Goal: Task Accomplishment & Management: Manage account settings

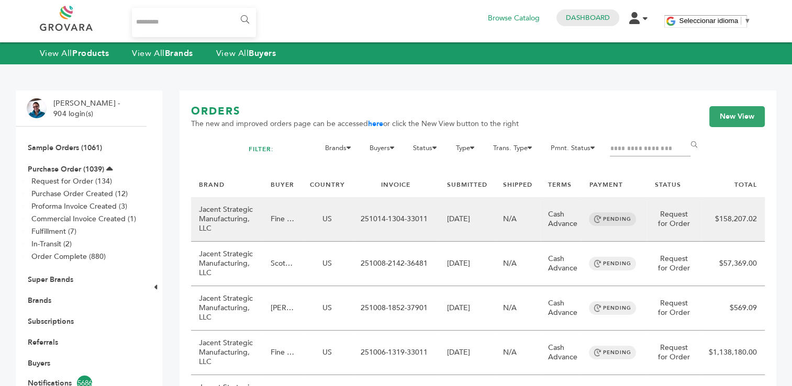
click at [361, 227] on td "251014-1304-33011" at bounding box center [396, 219] width 86 height 45
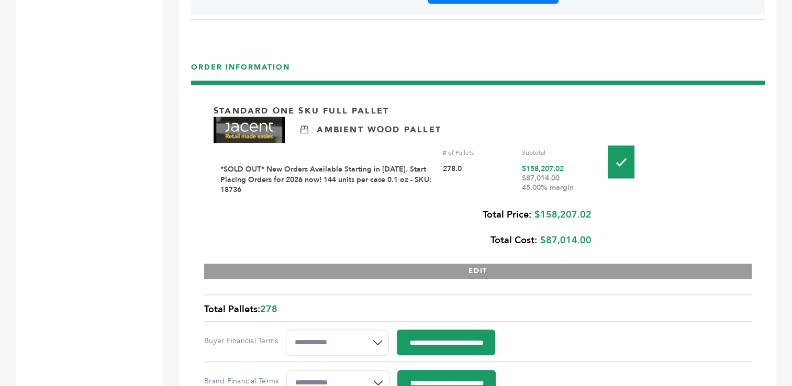
scroll to position [1164, 0]
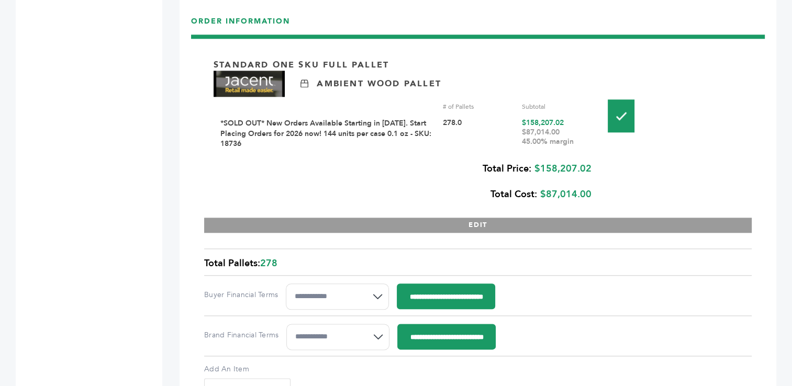
click at [465, 102] on div "# of Pallets" at bounding box center [479, 106] width 72 height 9
drag, startPoint x: 465, startPoint y: 93, endPoint x: 441, endPoint y: 96, distance: 24.3
click at [441, 102] on div "# of Pallets Subtotal" at bounding box center [406, 106] width 373 height 9
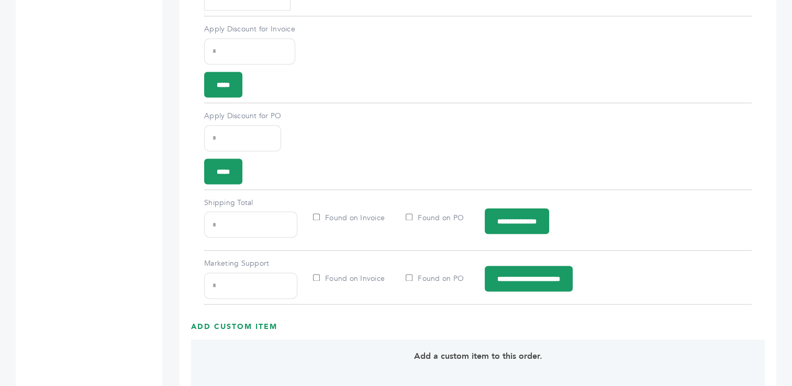
scroll to position [1560, 0]
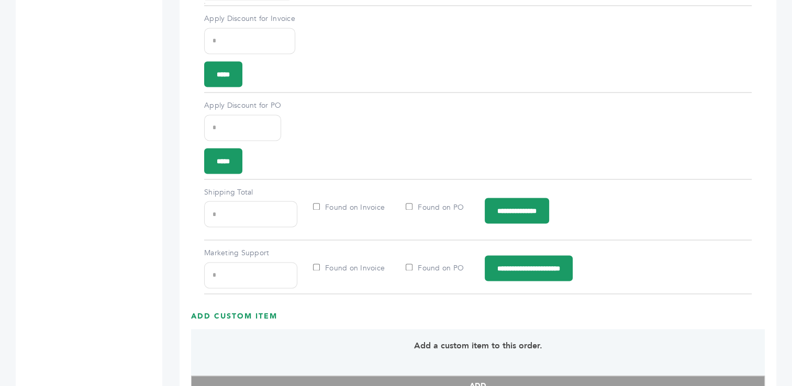
drag, startPoint x: 240, startPoint y: 197, endPoint x: 200, endPoint y: 197, distance: 40.3
type input "***"
click at [522, 204] on input "**********" at bounding box center [517, 211] width 64 height 26
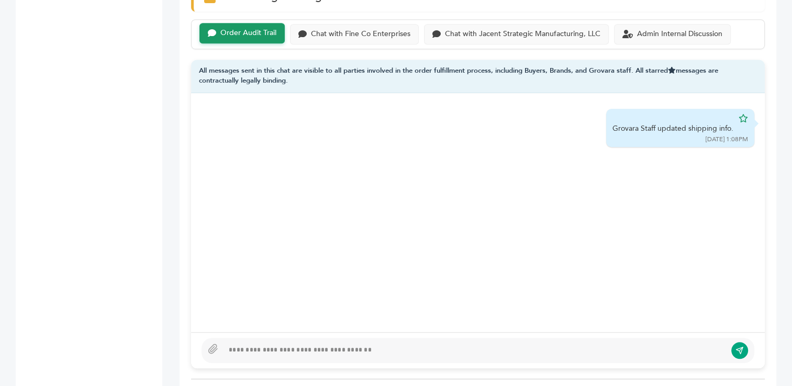
scroll to position [726, 0]
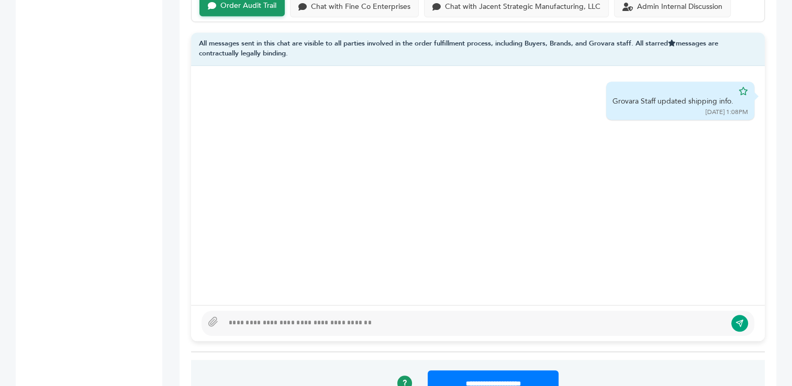
click at [304, 317] on div at bounding box center [475, 323] width 503 height 13
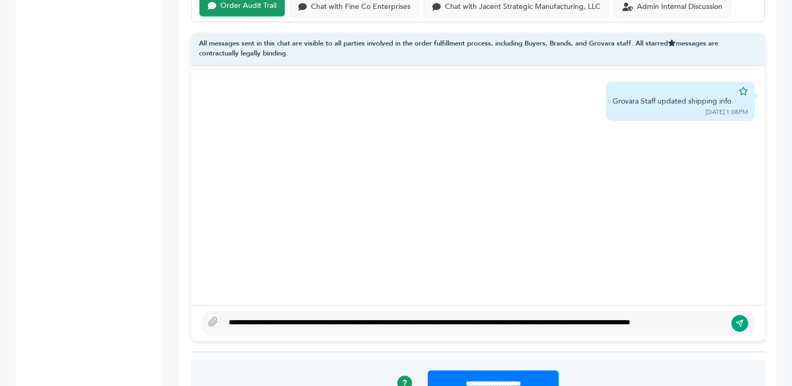
scroll to position [718, 0]
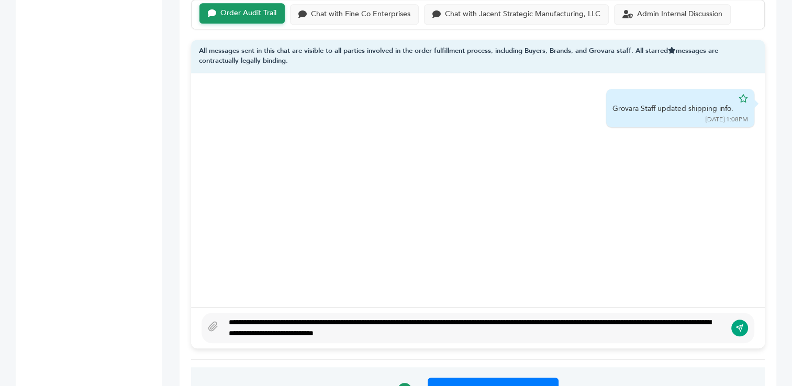
type textarea "**********"
click at [740, 325] on icon "submit" at bounding box center [741, 327] width 4 height 4
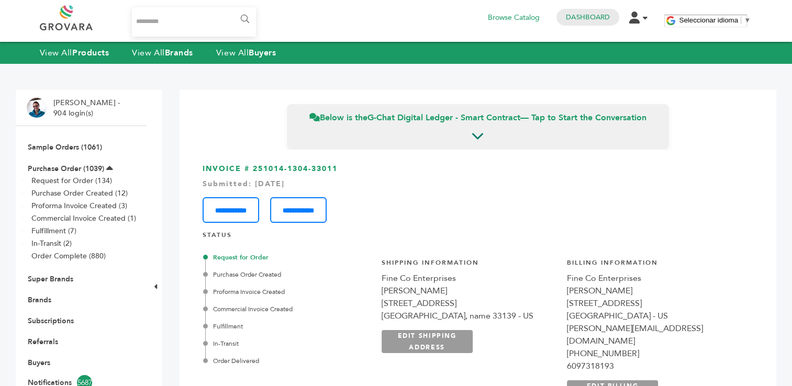
scroll to position [0, 0]
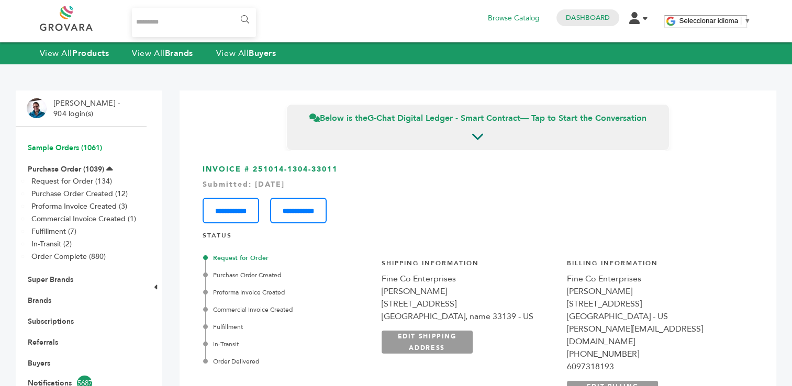
click at [43, 152] on link "Sample Orders (1061)" at bounding box center [65, 148] width 74 height 10
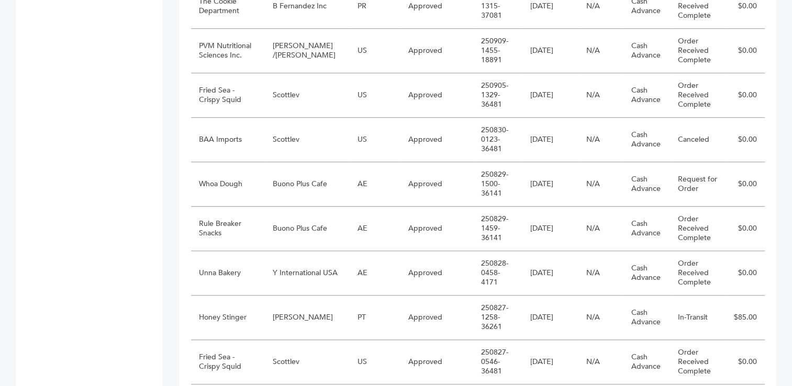
scroll to position [883, 0]
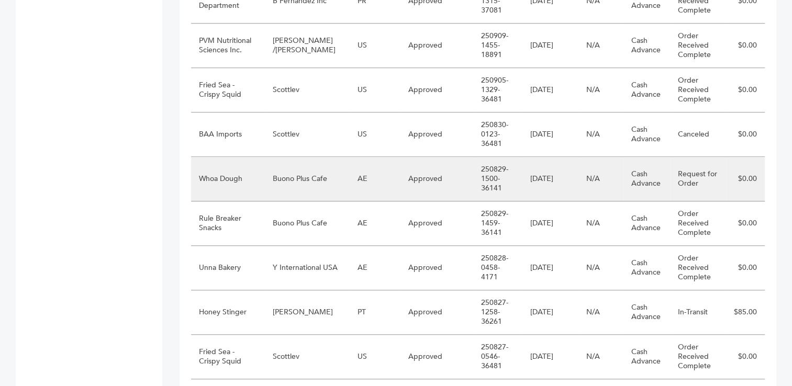
click at [310, 164] on td "Buono Plus Cafe" at bounding box center [307, 179] width 85 height 45
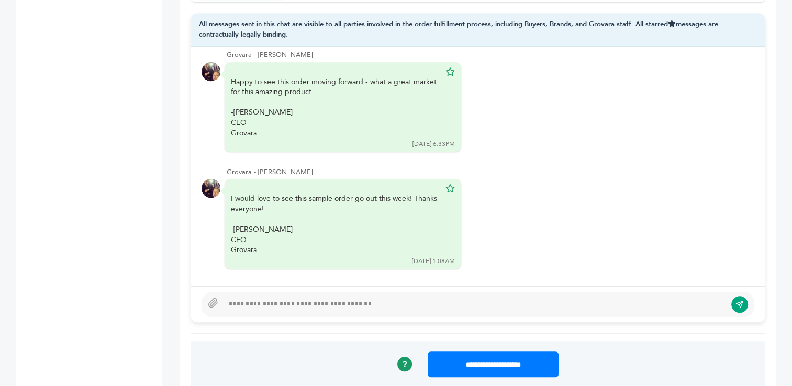
scroll to position [755, 0]
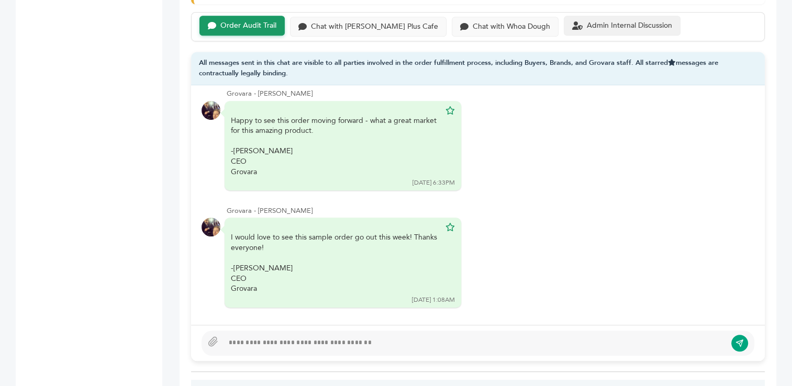
click at [587, 26] on div "Admin Internal Discussion" at bounding box center [629, 25] width 85 height 9
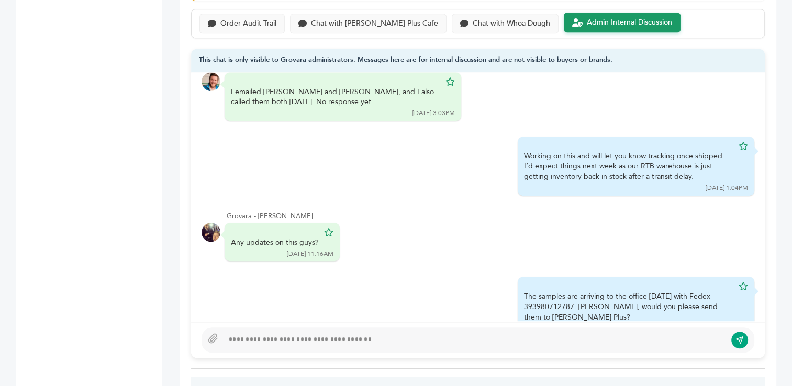
scroll to position [755, 0]
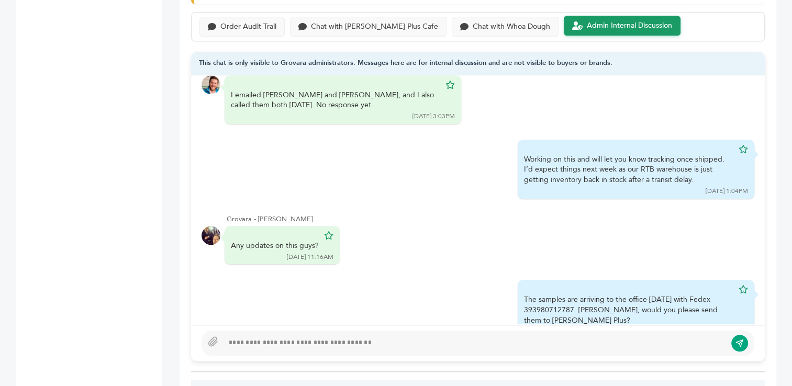
click at [626, 338] on div at bounding box center [475, 343] width 503 height 13
click at [374, 340] on div "**********" at bounding box center [475, 343] width 503 height 13
click at [486, 340] on div "**********" at bounding box center [475, 343] width 503 height 13
drag, startPoint x: 549, startPoint y: 341, endPoint x: 511, endPoint y: 337, distance: 37.9
click at [511, 337] on div "**********" at bounding box center [475, 343] width 503 height 13
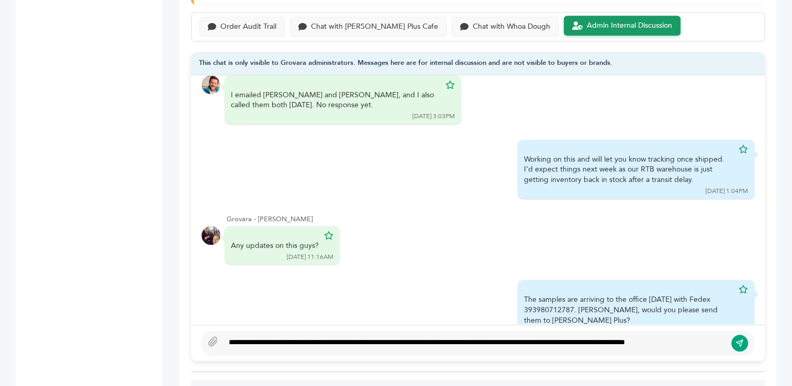
scroll to position [748, 0]
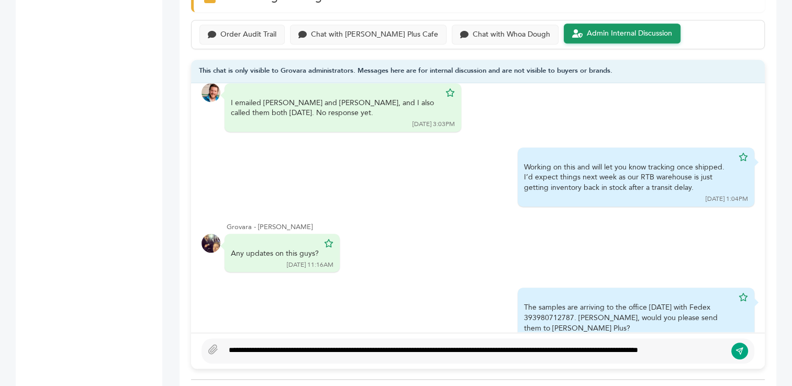
type textarea "**********"
click at [741, 347] on icon "submit" at bounding box center [740, 351] width 8 height 9
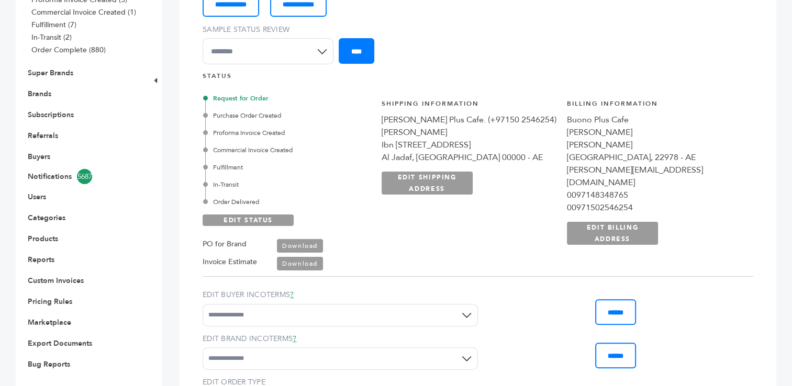
scroll to position [0, 0]
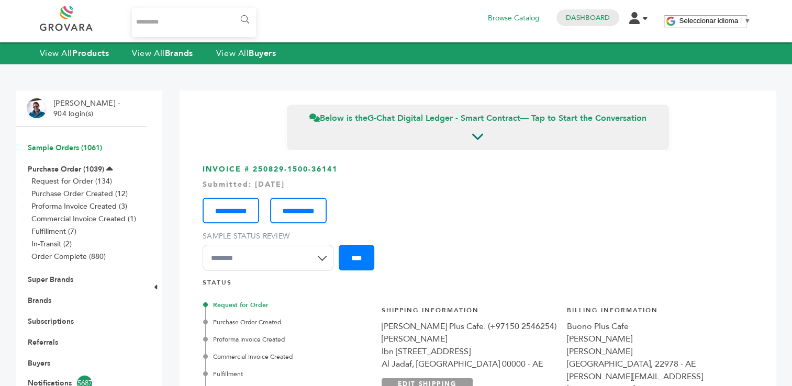
click at [45, 147] on link "Sample Orders (1061)" at bounding box center [65, 148] width 74 height 10
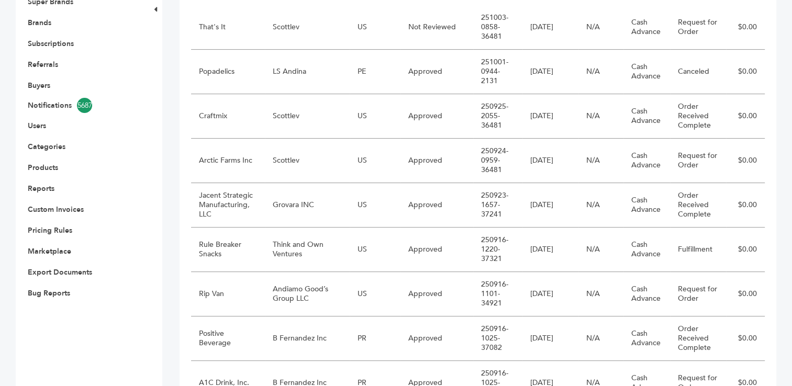
scroll to position [285, 0]
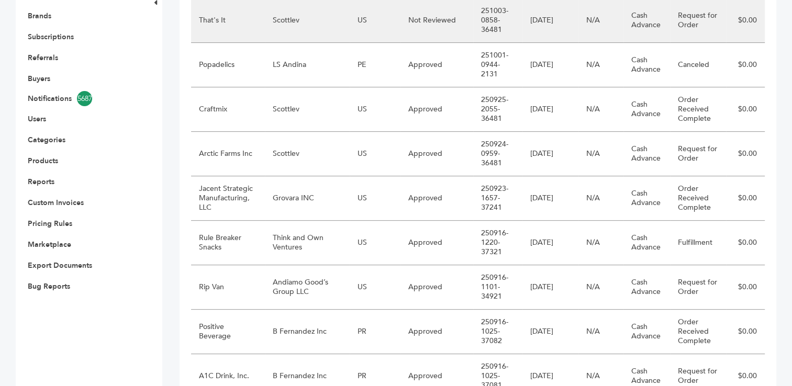
click at [352, 24] on td "US" at bounding box center [375, 20] width 51 height 45
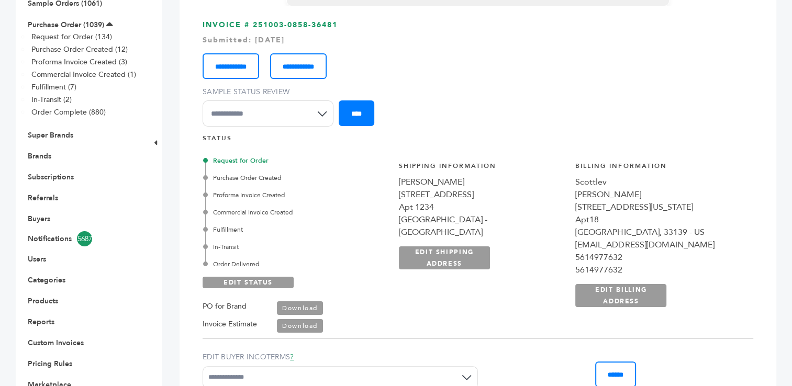
scroll to position [159, 0]
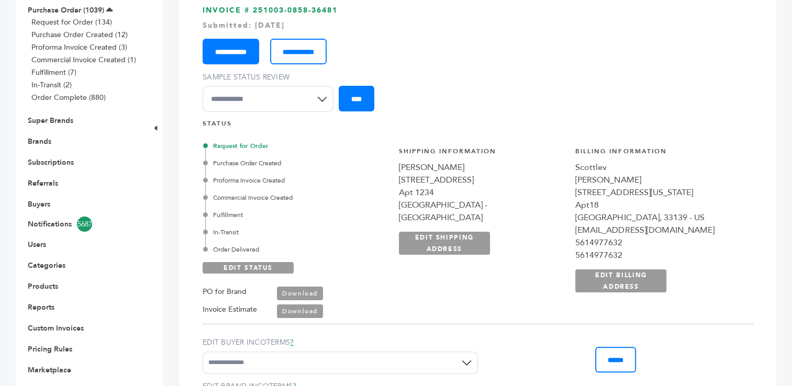
click at [249, 50] on input "**********" at bounding box center [231, 52] width 57 height 26
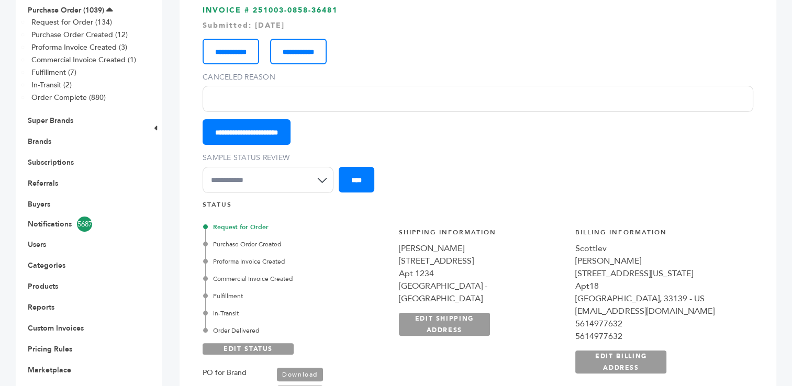
click at [242, 101] on input "Canceled Reason" at bounding box center [478, 99] width 551 height 26
type input "**********"
drag, startPoint x: 339, startPoint y: 100, endPoint x: 157, endPoint y: 92, distance: 182.4
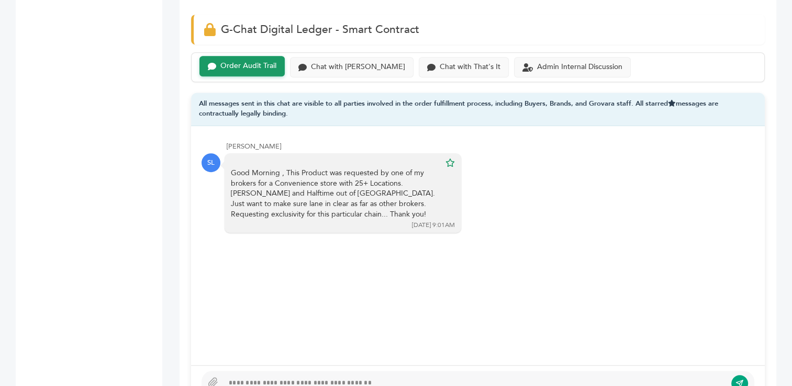
scroll to position [799, 0]
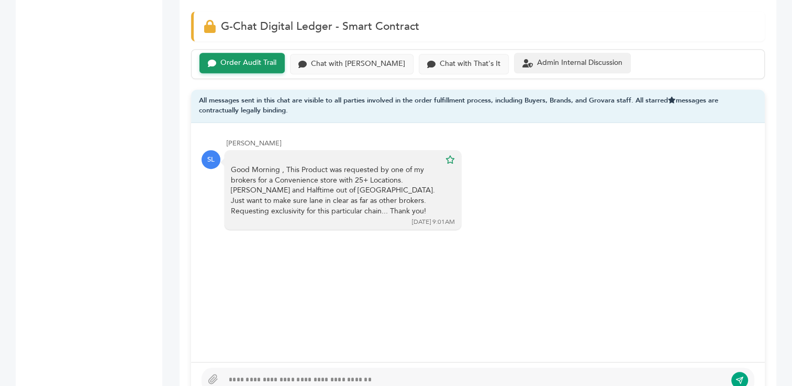
click at [537, 60] on div "Admin Internal Discussion" at bounding box center [579, 63] width 85 height 9
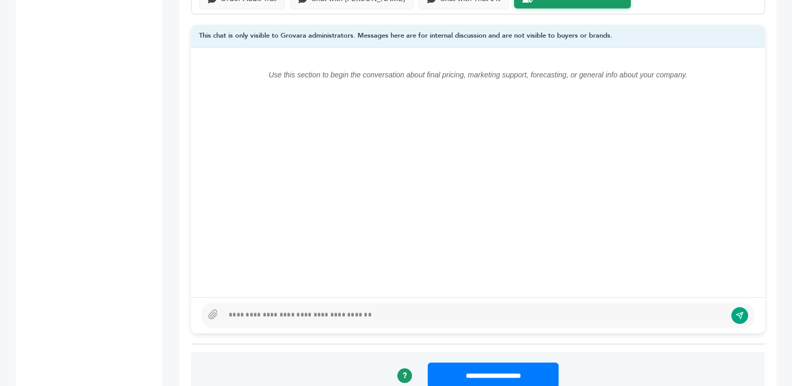
scroll to position [921, 0]
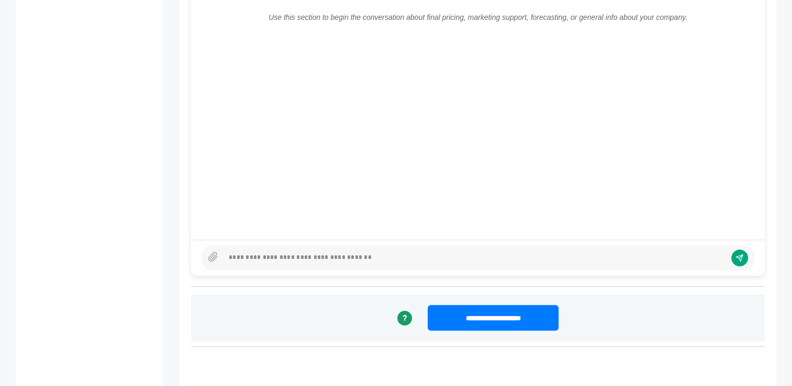
click at [388, 255] on div at bounding box center [475, 258] width 503 height 13
type textarea "**********"
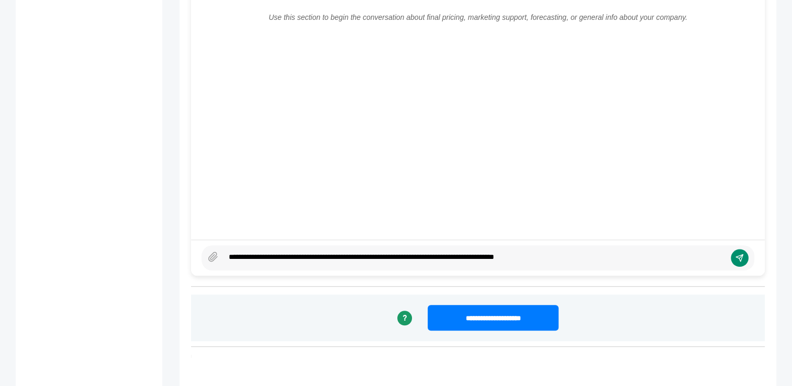
click at [741, 254] on icon "submit" at bounding box center [740, 258] width 8 height 9
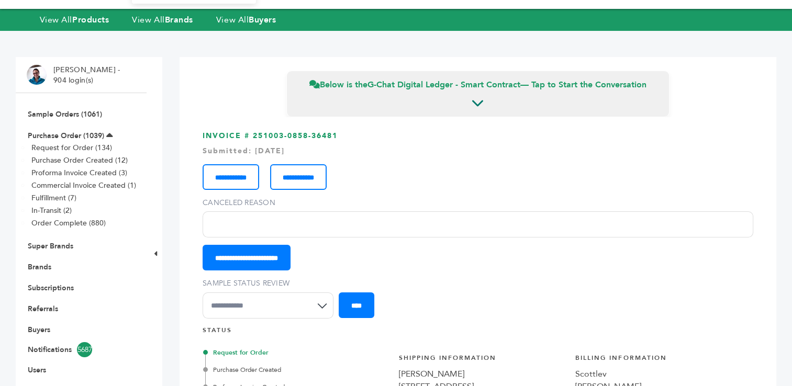
scroll to position [0, 0]
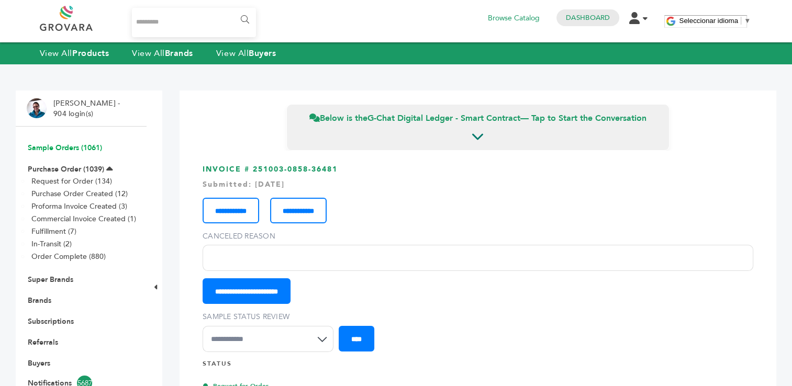
click at [49, 149] on link "Sample Orders (1061)" at bounding box center [65, 148] width 74 height 10
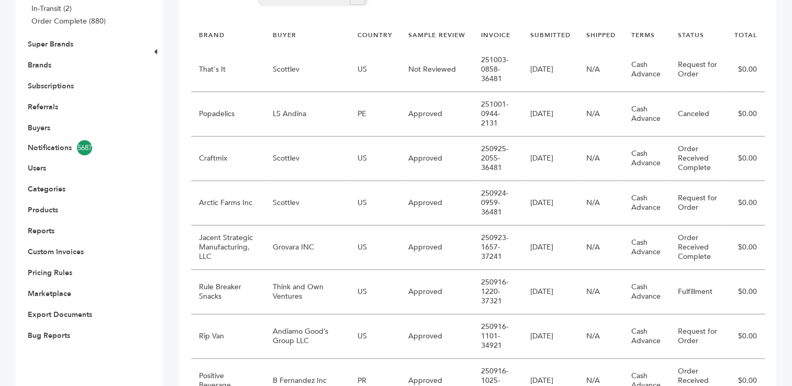
scroll to position [251, 0]
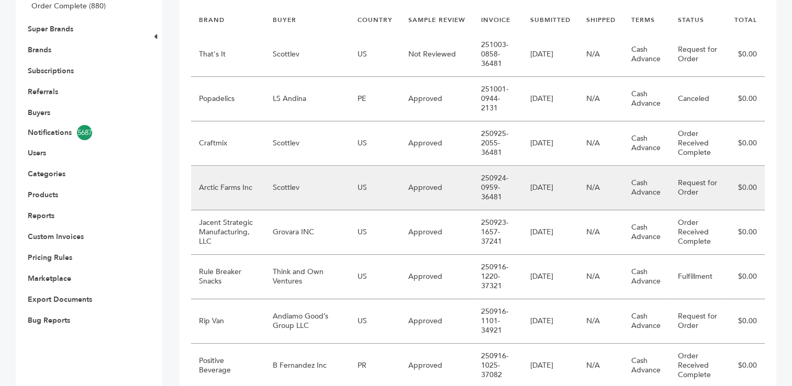
click at [303, 187] on td "Scottlev" at bounding box center [307, 188] width 85 height 45
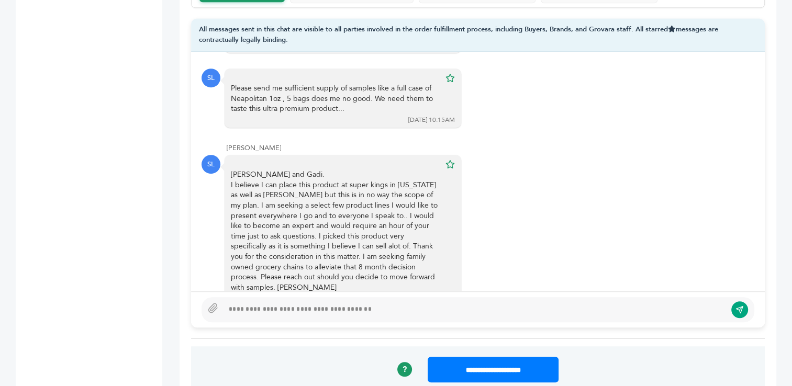
scroll to position [775, 0]
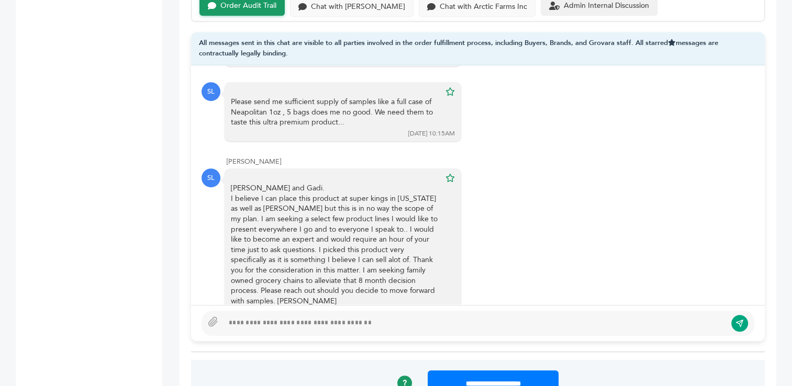
click at [563, 12] on div "Admin Internal Discussion" at bounding box center [599, 6] width 117 height 20
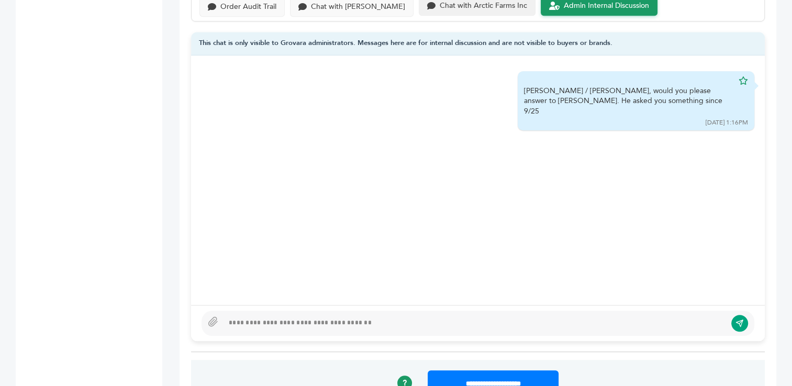
click at [440, 5] on div "Chat with Arctic Farms Inc" at bounding box center [483, 6] width 87 height 9
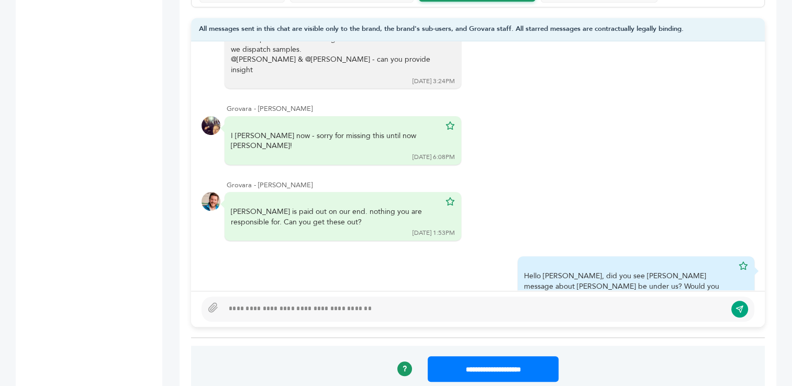
scroll to position [752, 0]
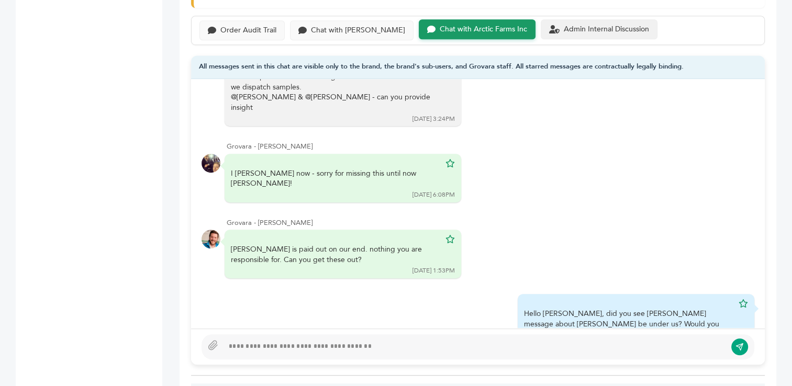
click at [564, 32] on div "Admin Internal Discussion" at bounding box center [606, 29] width 85 height 9
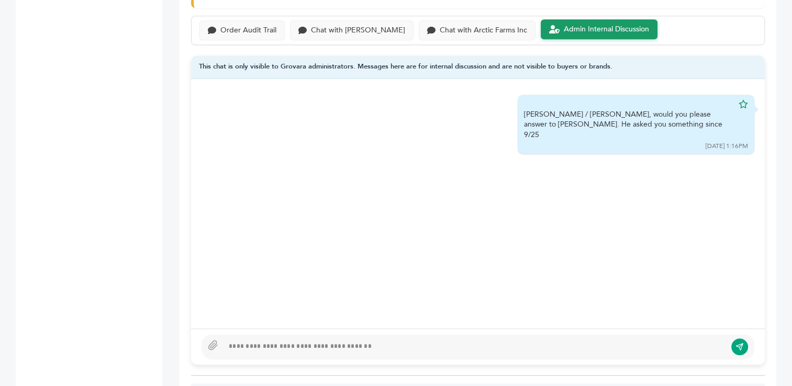
click at [550, 338] on div at bounding box center [478, 347] width 553 height 25
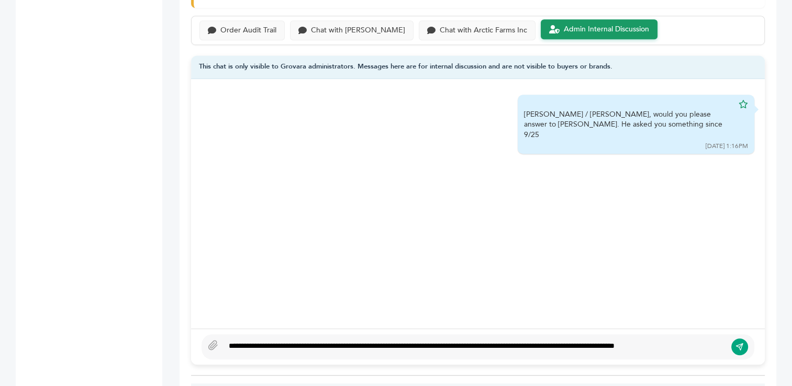
scroll to position [744, 0]
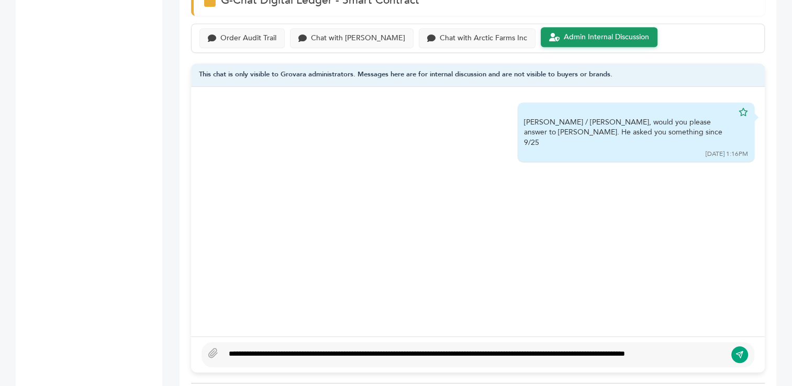
type textarea "**********"
click at [735, 349] on button "submit" at bounding box center [739, 355] width 17 height 17
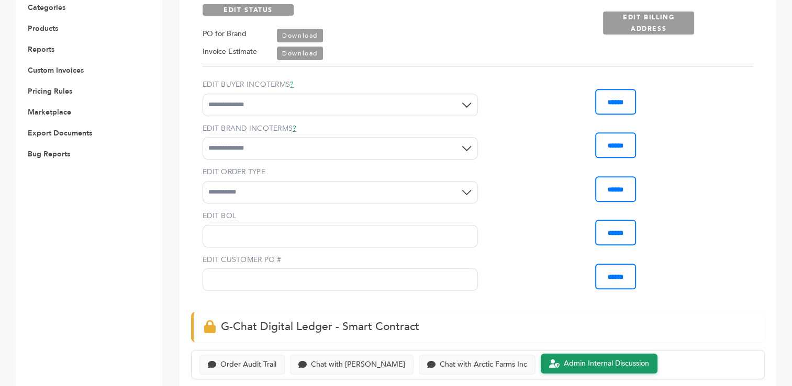
scroll to position [0, 0]
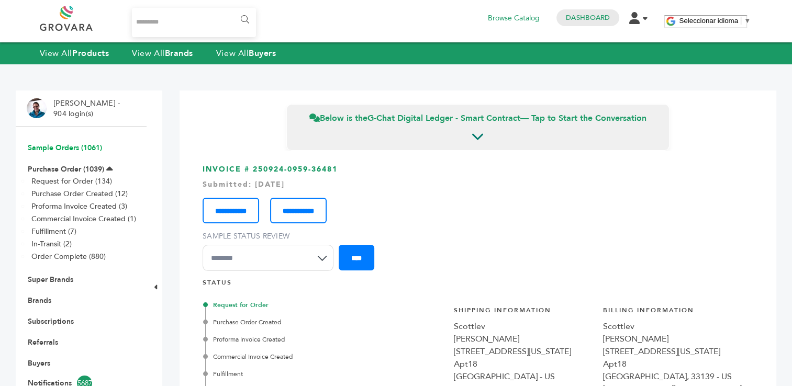
click at [65, 148] on link "Sample Orders (1061)" at bounding box center [65, 148] width 74 height 10
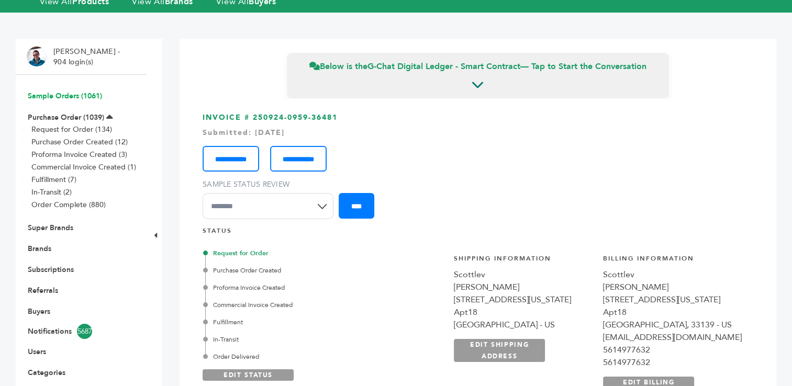
scroll to position [52, 0]
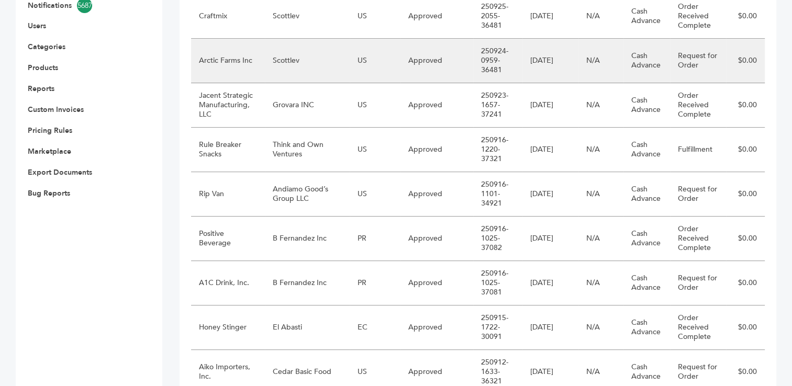
scroll to position [390, 0]
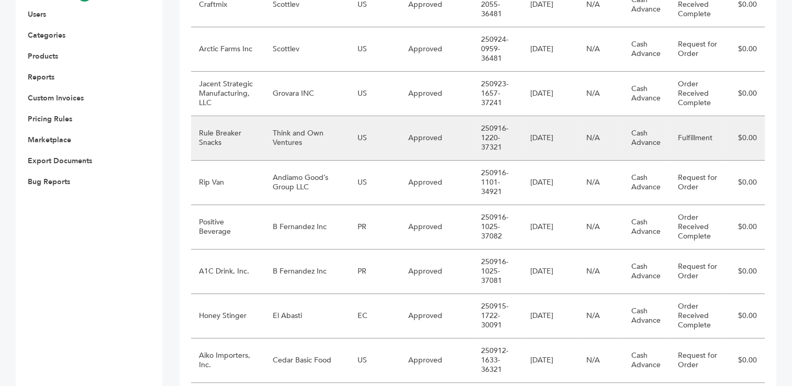
click at [293, 130] on td "Think and Own Ventures" at bounding box center [307, 138] width 85 height 45
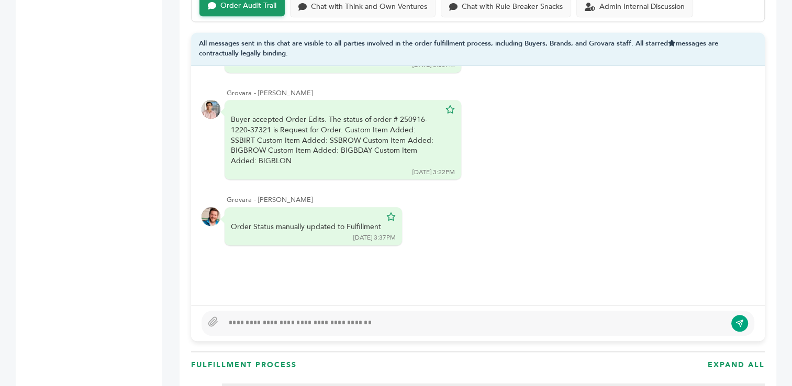
scroll to position [728, 0]
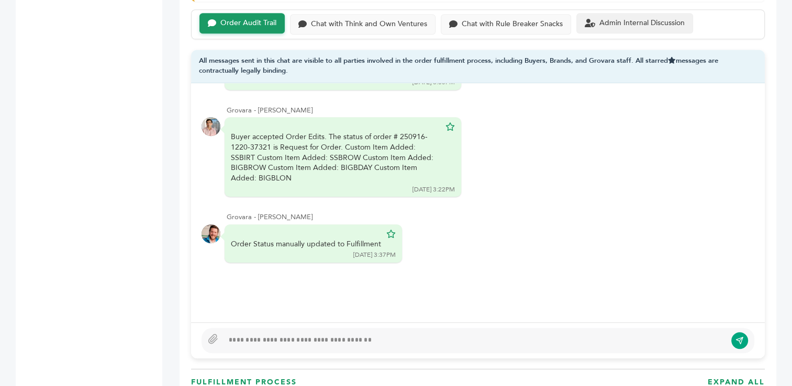
click at [621, 20] on div "Admin Internal Discussion" at bounding box center [641, 23] width 85 height 9
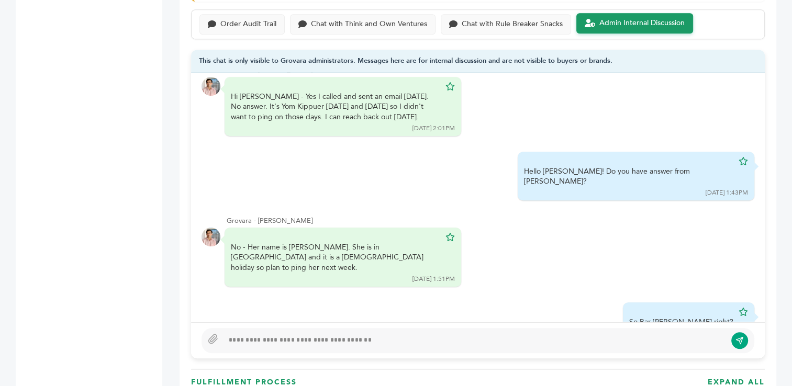
scroll to position [390, 0]
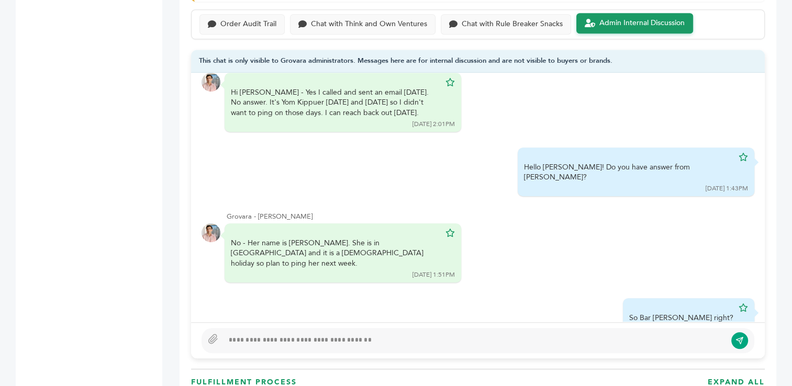
click at [321, 335] on div at bounding box center [475, 341] width 503 height 13
type textarea "**********"
click at [736, 338] on icon "submit" at bounding box center [740, 341] width 8 height 9
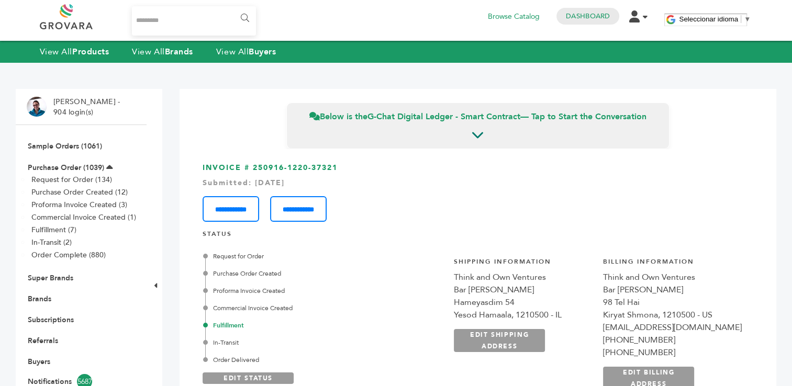
scroll to position [0, 0]
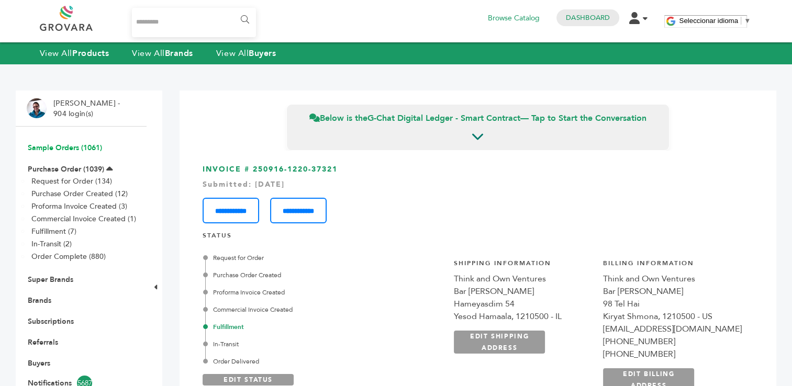
click at [55, 148] on link "Sample Orders (1061)" at bounding box center [65, 148] width 74 height 10
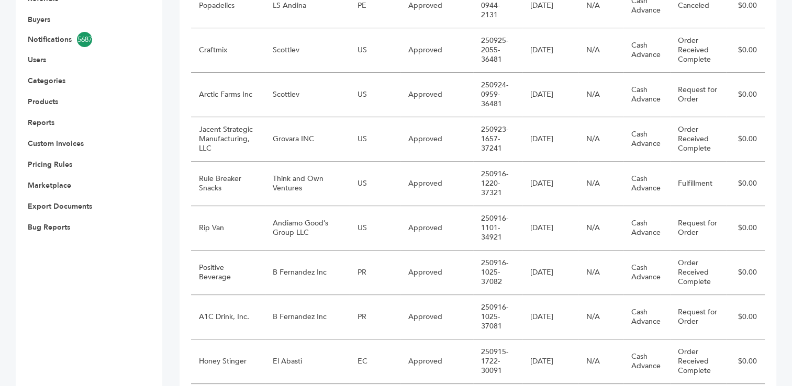
scroll to position [346, 0]
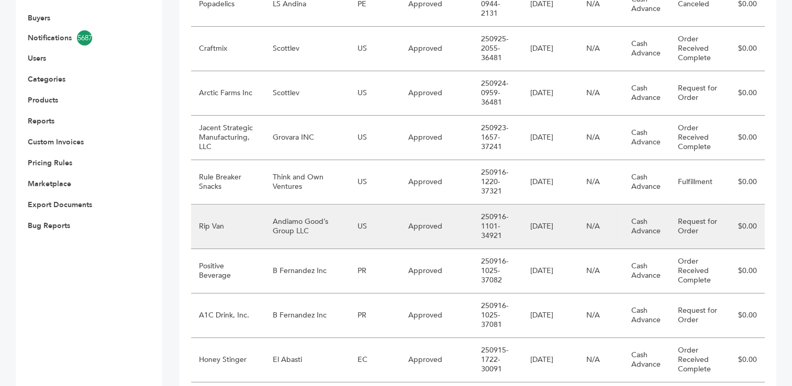
click at [302, 224] on td "Andiamo Good’s Group LLC" at bounding box center [307, 227] width 85 height 45
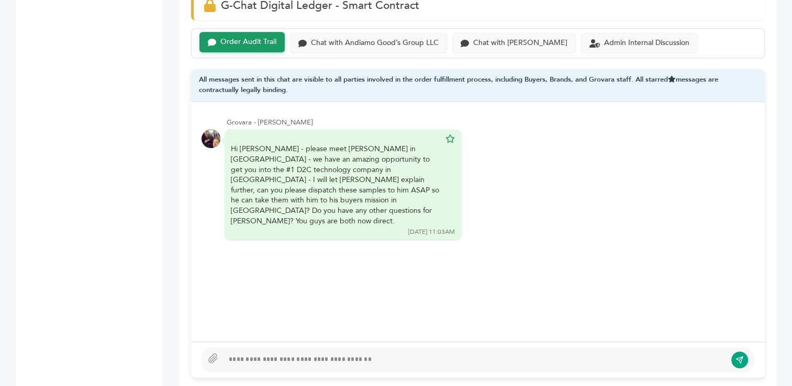
scroll to position [746, 0]
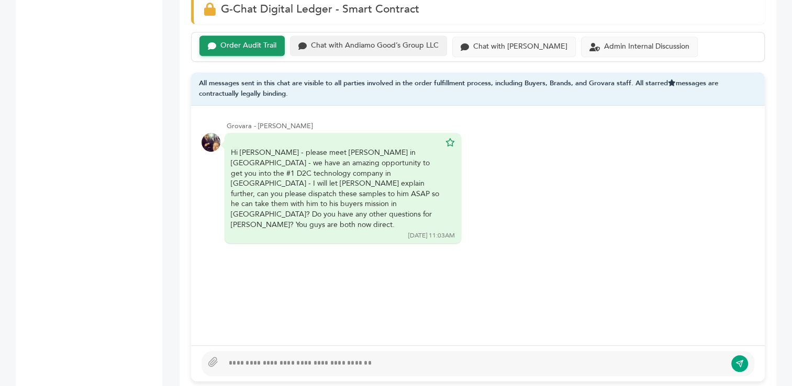
click at [404, 41] on div "Chat with Andiamo Good’s Group LLC" at bounding box center [375, 45] width 128 height 9
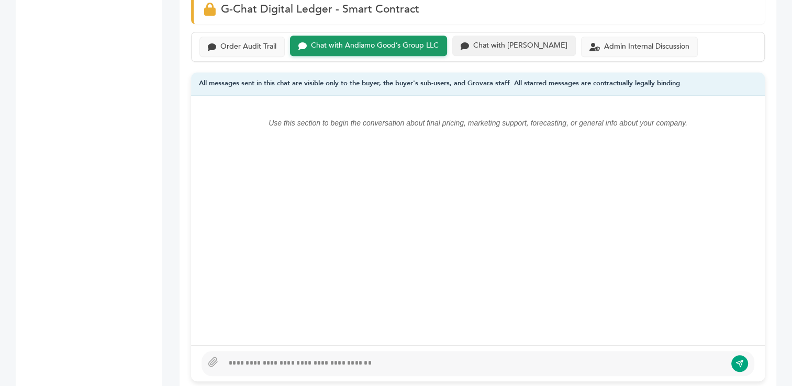
click at [507, 41] on div "Chat with Rip Van" at bounding box center [520, 45] width 94 height 9
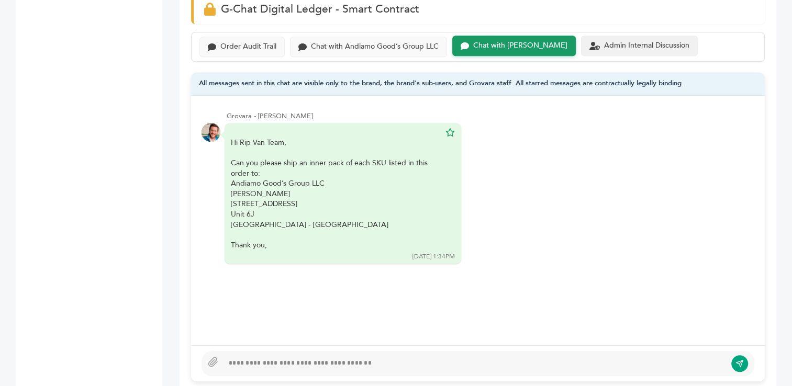
click at [604, 41] on div "Admin Internal Discussion" at bounding box center [646, 45] width 85 height 9
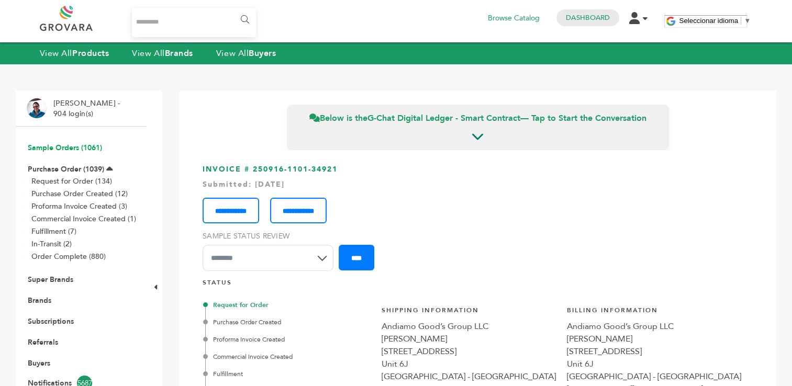
click at [46, 149] on link "Sample Orders (1061)" at bounding box center [65, 148] width 74 height 10
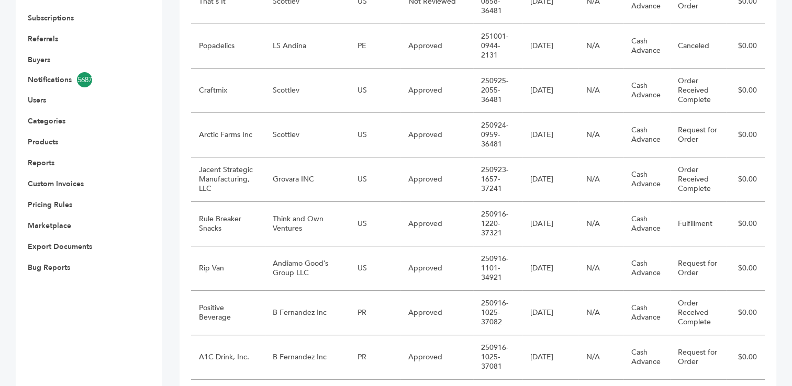
scroll to position [310, 0]
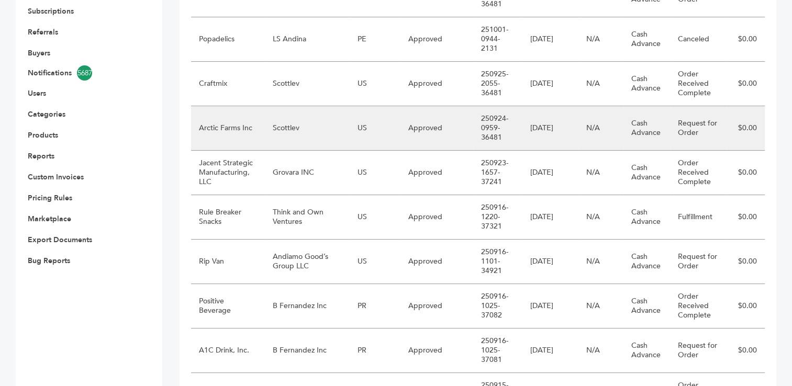
click at [317, 120] on td "Scottlev" at bounding box center [307, 128] width 85 height 45
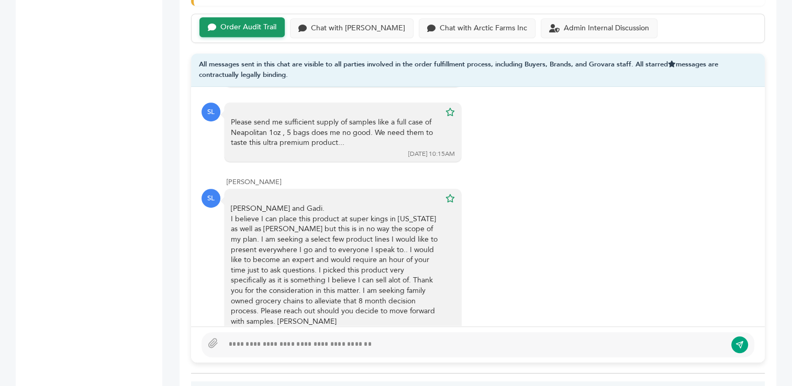
scroll to position [757, 0]
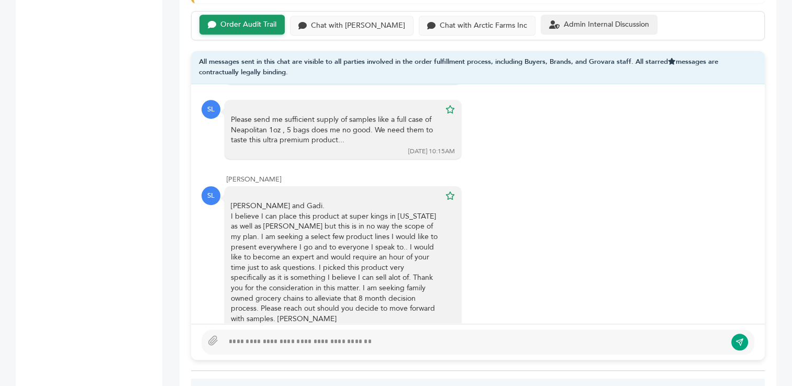
click at [564, 20] on div "Admin Internal Discussion" at bounding box center [606, 24] width 85 height 9
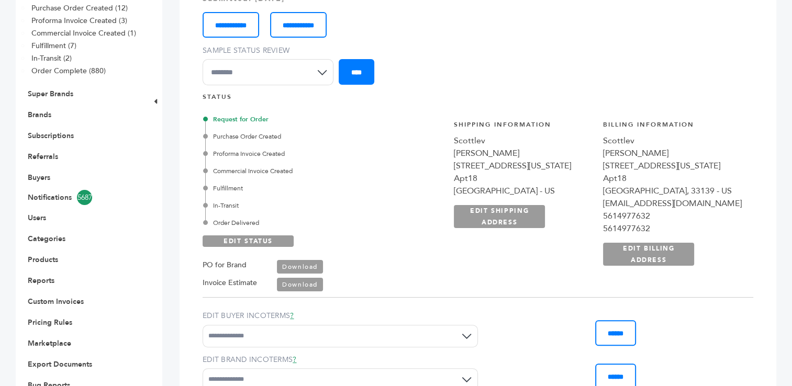
scroll to position [204, 0]
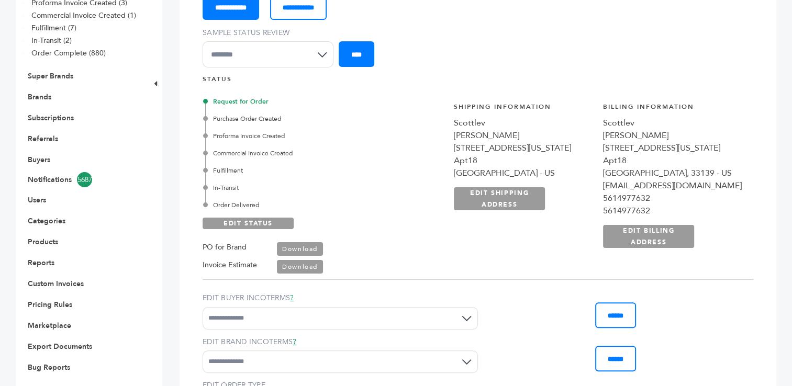
click at [232, 5] on input "**********" at bounding box center [231, 7] width 57 height 26
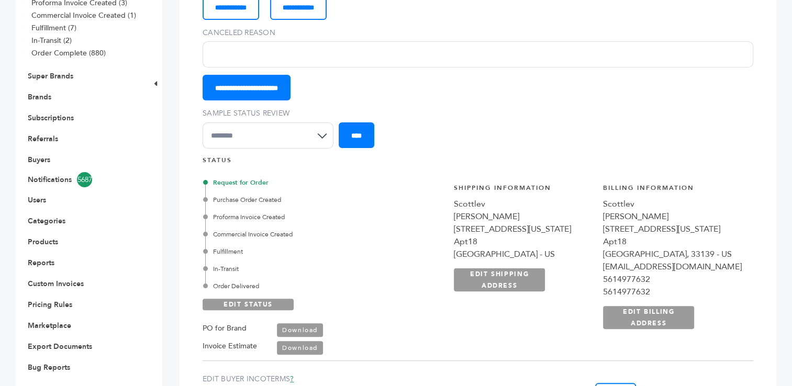
click at [243, 58] on input "Canceled Reason" at bounding box center [478, 54] width 551 height 26
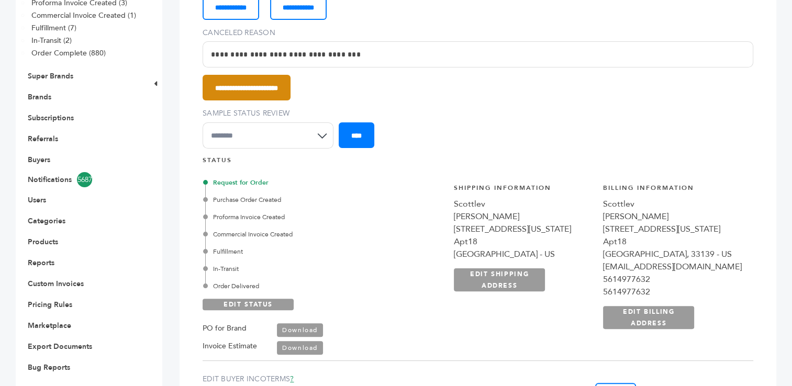
type input "**********"
click at [291, 87] on input "**********" at bounding box center [247, 88] width 88 height 26
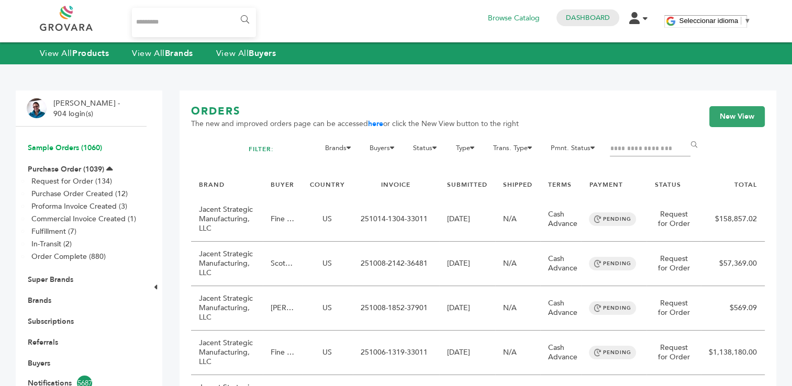
click at [59, 148] on link "Sample Orders (1060)" at bounding box center [65, 148] width 74 height 10
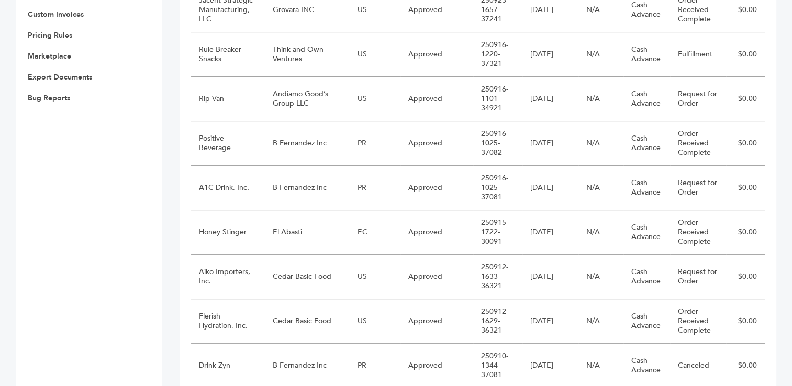
scroll to position [488, 0]
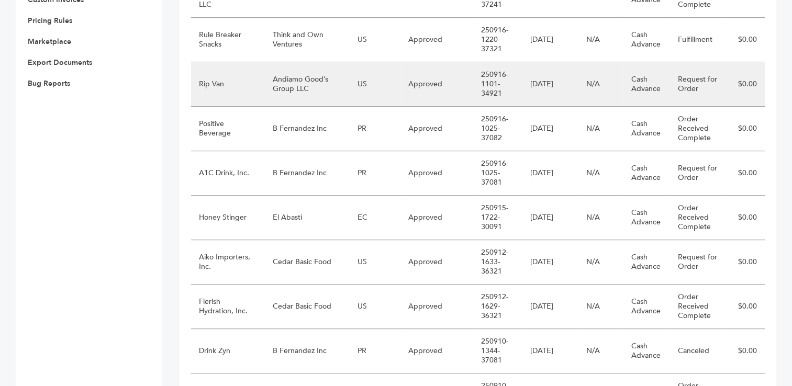
click at [304, 76] on td "Andiamo Good’s Group LLC" at bounding box center [307, 84] width 85 height 45
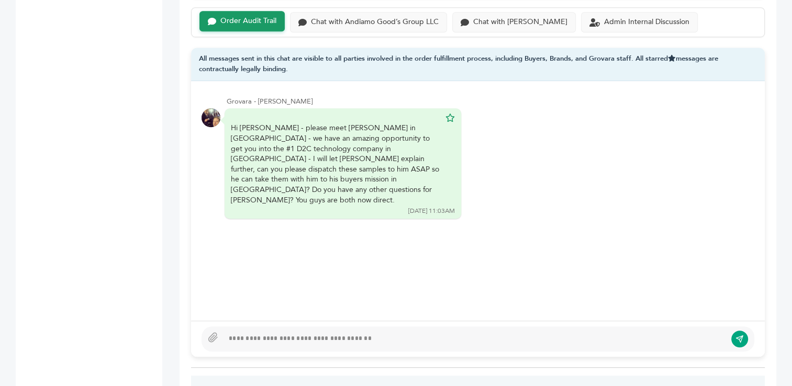
scroll to position [763, 0]
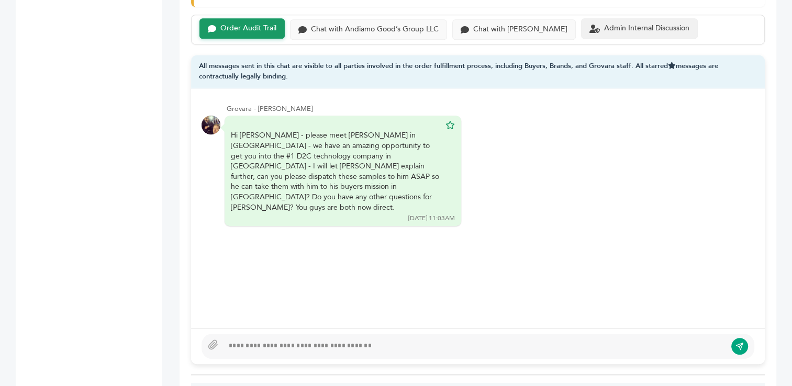
click at [604, 24] on div "Admin Internal Discussion" at bounding box center [646, 28] width 85 height 9
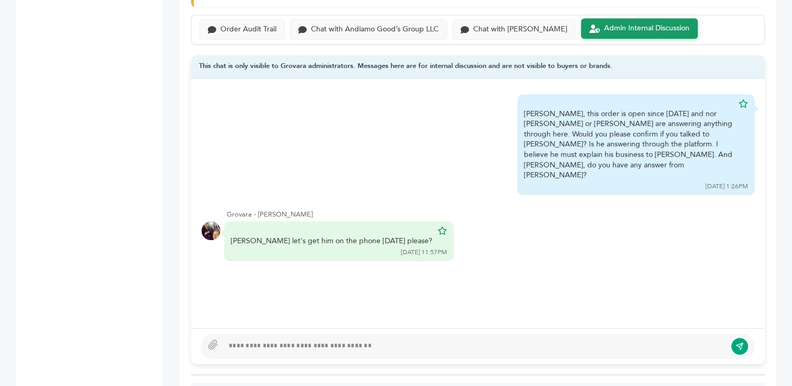
click at [383, 340] on div at bounding box center [475, 346] width 503 height 13
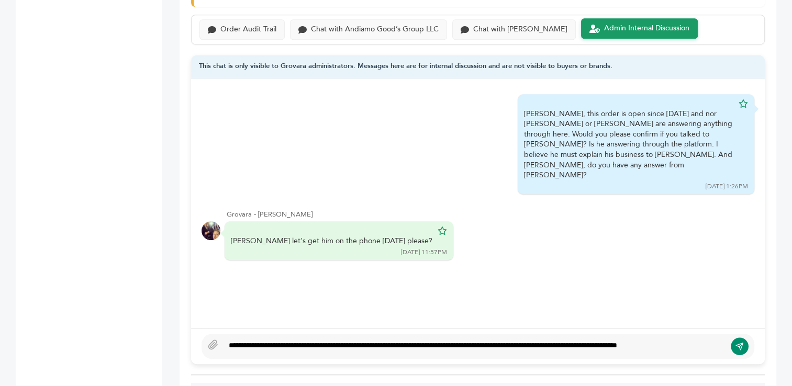
scroll to position [755, 0]
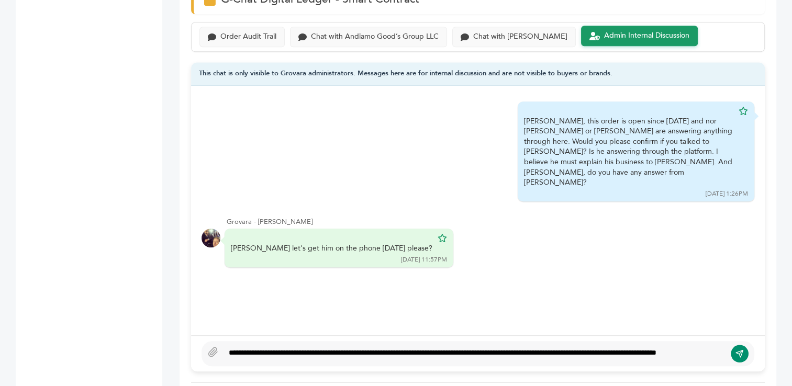
type textarea "**********"
click at [741, 345] on button "submit" at bounding box center [740, 354] width 18 height 18
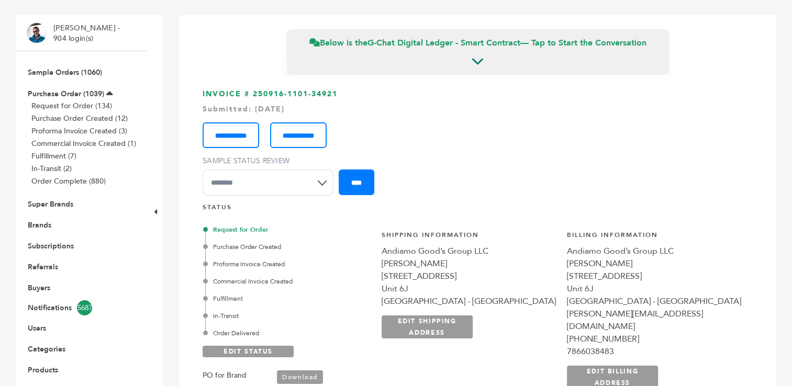
scroll to position [72, 0]
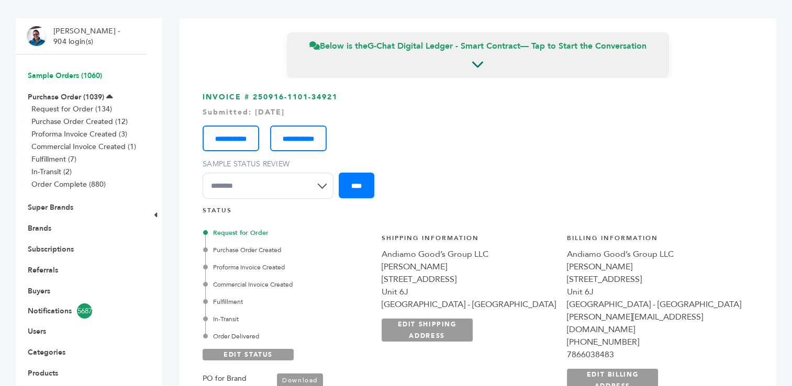
click at [62, 73] on link "Sample Orders (1060)" at bounding box center [65, 76] width 74 height 10
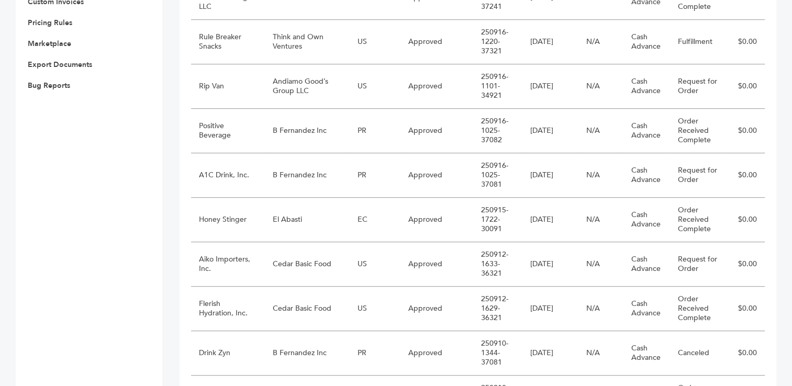
scroll to position [479, 0]
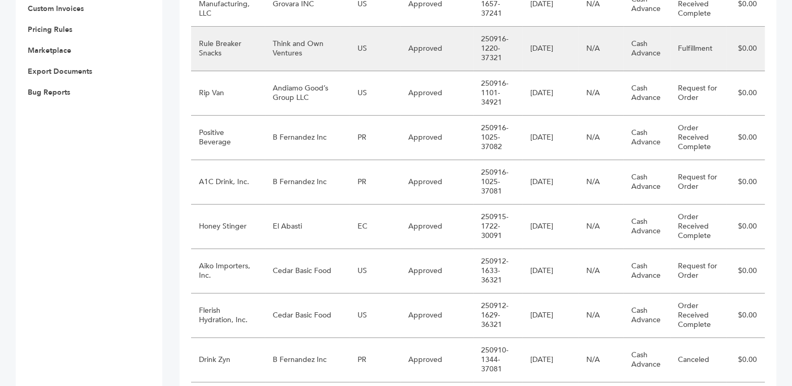
click at [295, 45] on td "Think and Own Ventures" at bounding box center [307, 49] width 85 height 45
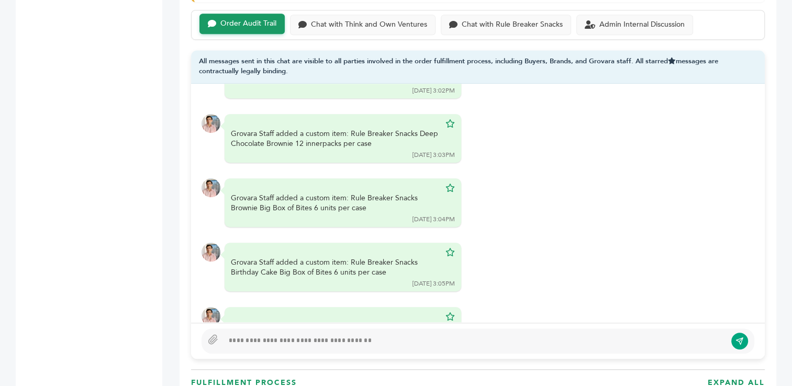
scroll to position [729, 0]
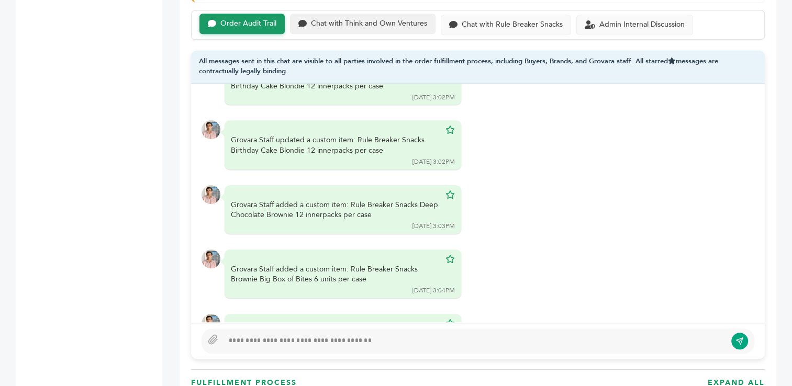
click at [339, 19] on div "Chat with Think and Own Ventures" at bounding box center [369, 23] width 116 height 9
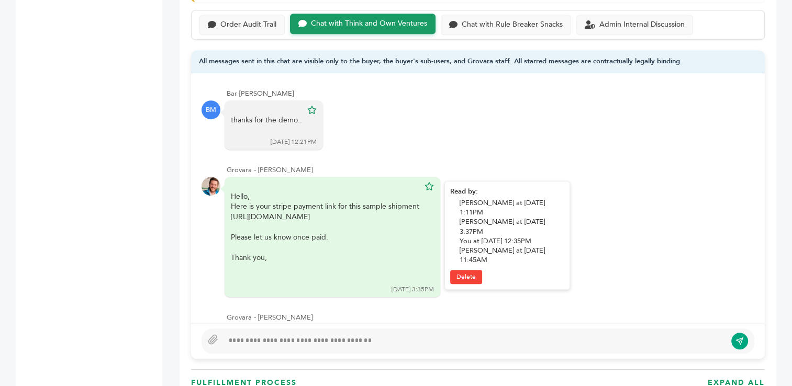
drag, startPoint x: 409, startPoint y: 215, endPoint x: 229, endPoint y: 217, distance: 180.1
click at [229, 217] on div "Hello, Here is your stripe payment link for this sample shipment https://buy.st…" at bounding box center [333, 237] width 216 height 120
copy div "https://buy.stripe.com/4gMaEWdhKaIC19d8ngeUV2P"
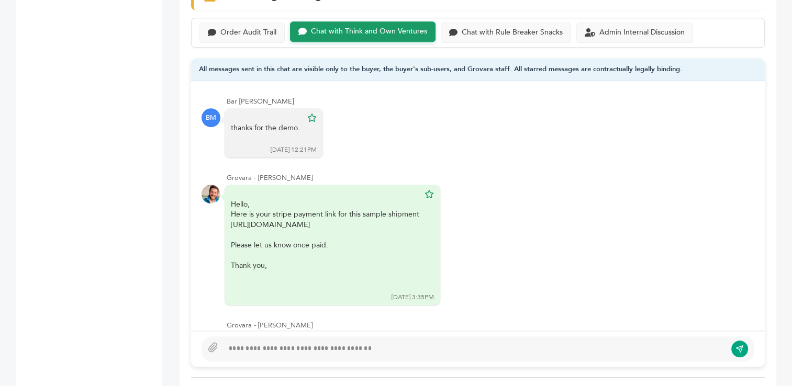
scroll to position [743, 0]
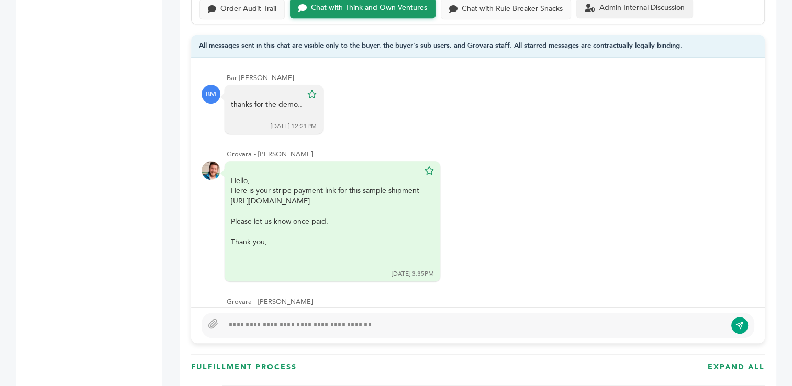
click at [629, 10] on div "Admin Internal Discussion" at bounding box center [634, 8] width 117 height 20
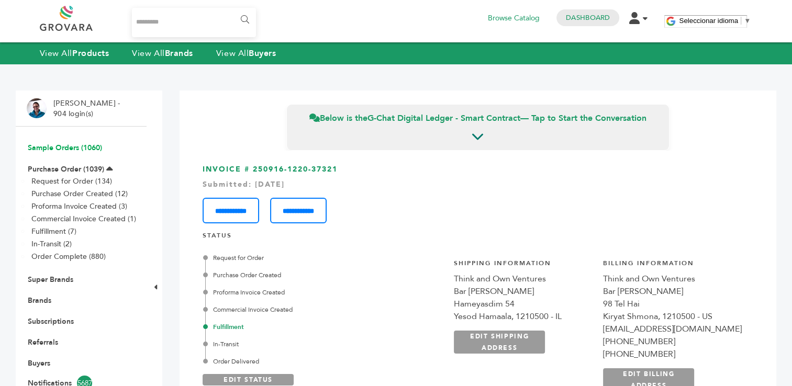
click at [65, 147] on link "Sample Orders (1060)" at bounding box center [65, 148] width 74 height 10
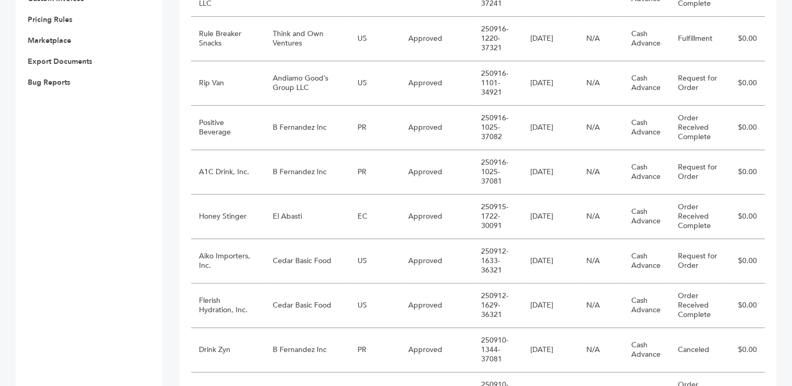
scroll to position [492, 0]
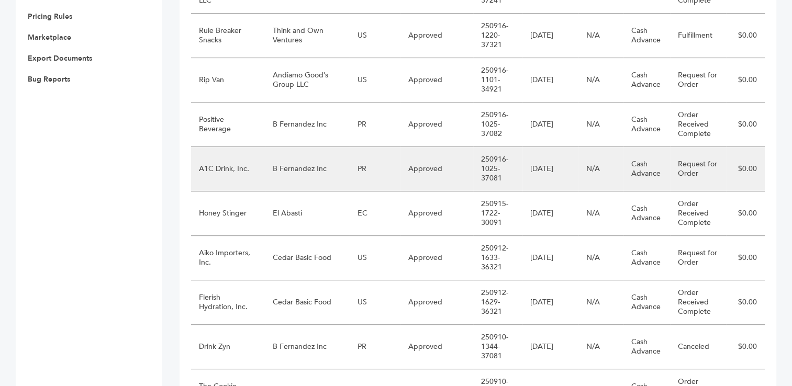
click at [302, 159] on td "B Fernandez Inc" at bounding box center [307, 169] width 85 height 45
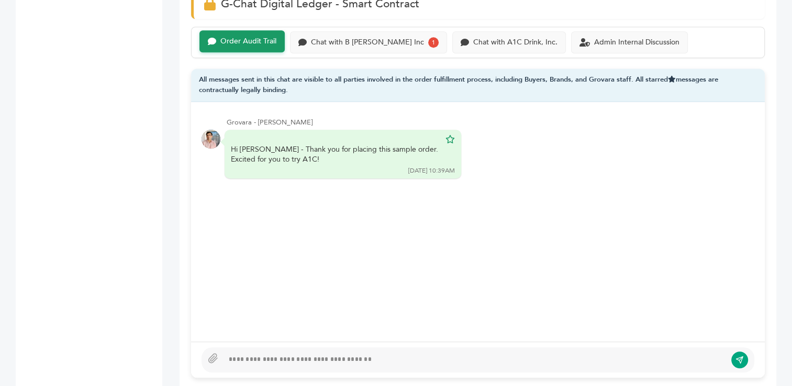
scroll to position [760, 0]
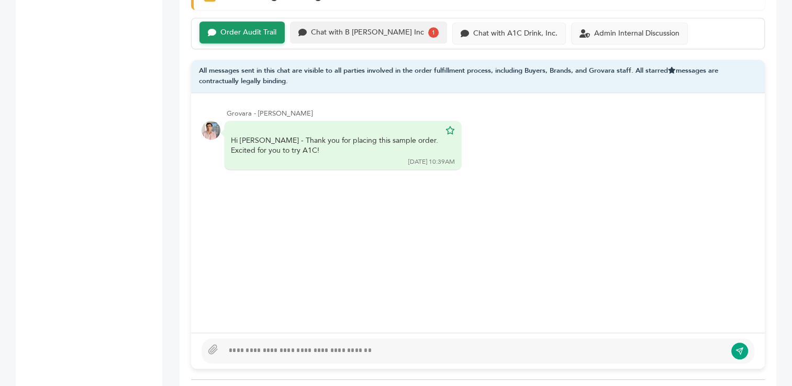
click at [345, 28] on div "Chat with B Fernandez Inc" at bounding box center [367, 32] width 113 height 9
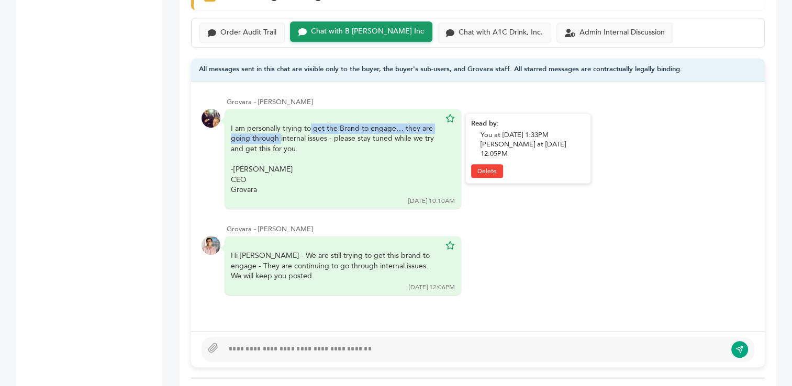
drag, startPoint x: 230, startPoint y: 116, endPoint x: 392, endPoint y: 115, distance: 161.3
click at [392, 124] on div "I am personally trying to get the Brand to engage… they are going through inter…" at bounding box center [335, 160] width 209 height 72
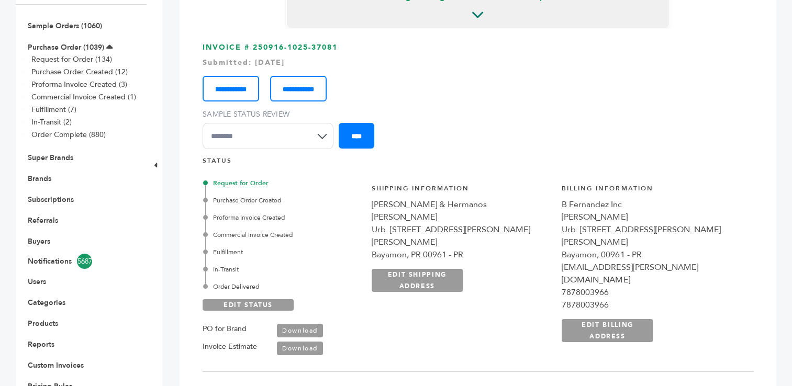
scroll to position [95, 0]
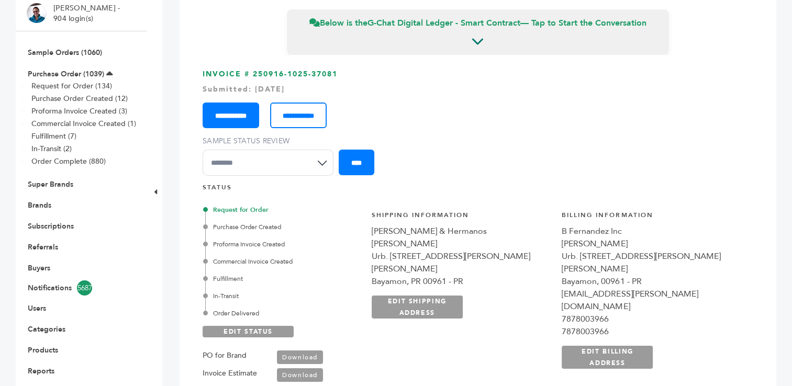
click at [241, 117] on input "**********" at bounding box center [231, 116] width 57 height 26
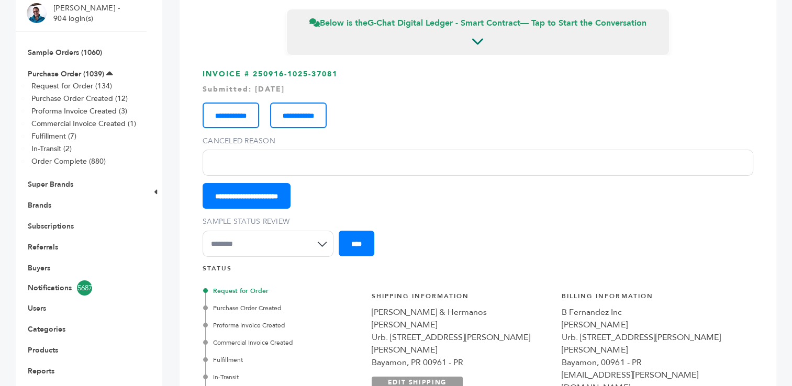
click at [297, 163] on input "Canceled Reason" at bounding box center [478, 163] width 551 height 26
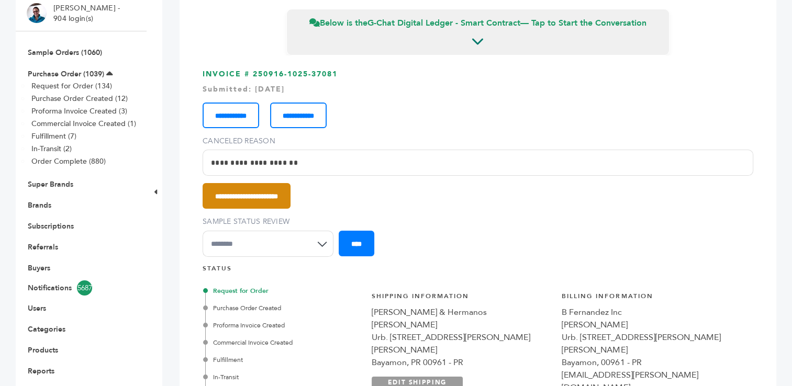
type input "**********"
click at [285, 196] on input "**********" at bounding box center [247, 196] width 88 height 26
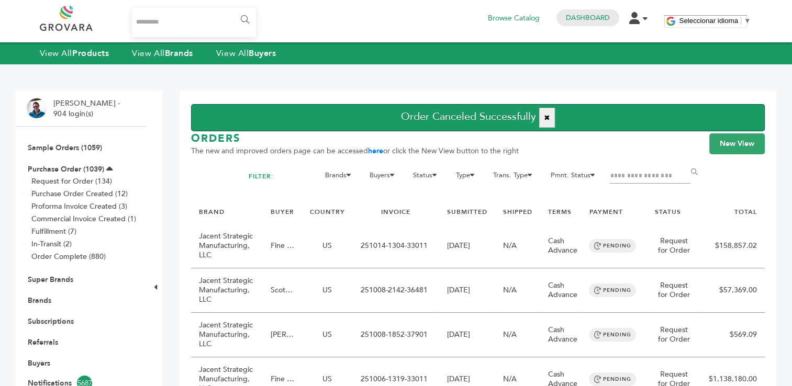
scroll to position [27, 0]
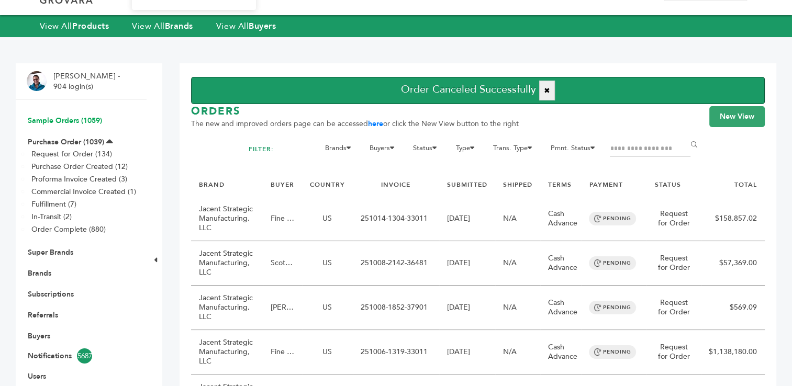
click at [52, 121] on link "Sample Orders (1059)" at bounding box center [65, 121] width 74 height 10
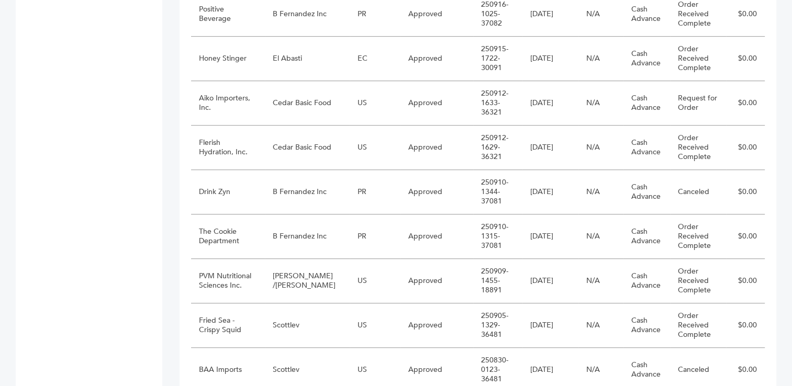
scroll to position [649, 0]
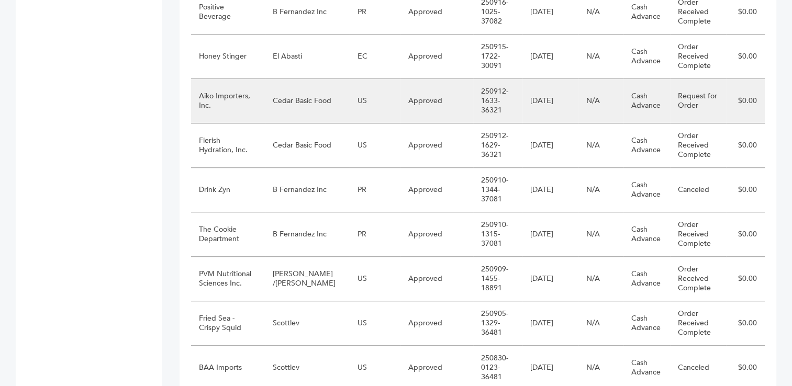
click at [314, 103] on td "Cedar Basic Food" at bounding box center [307, 101] width 85 height 45
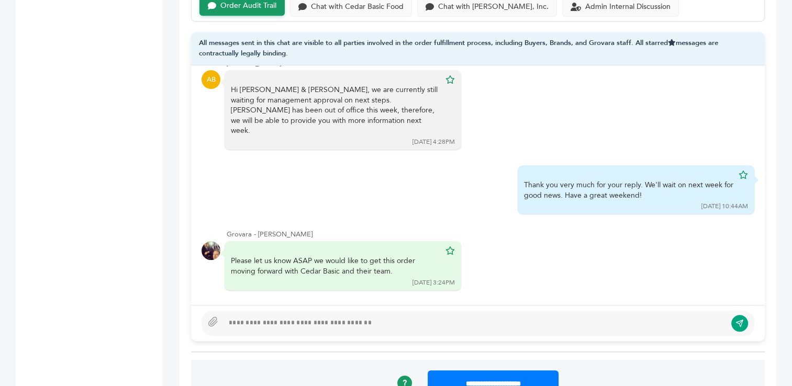
scroll to position [803, 0]
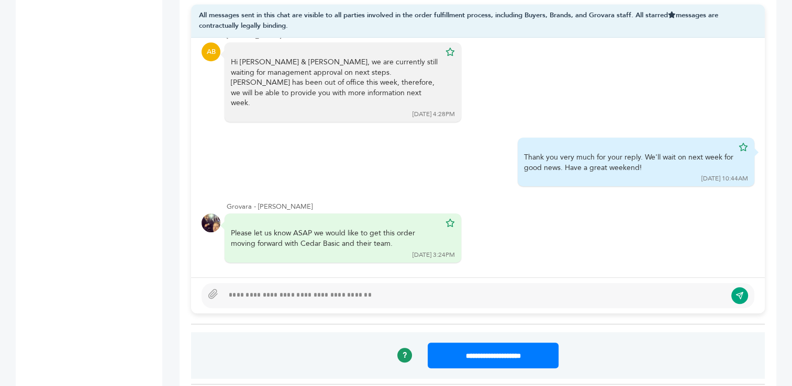
click at [542, 292] on div at bounding box center [475, 296] width 503 height 13
type textarea "**********"
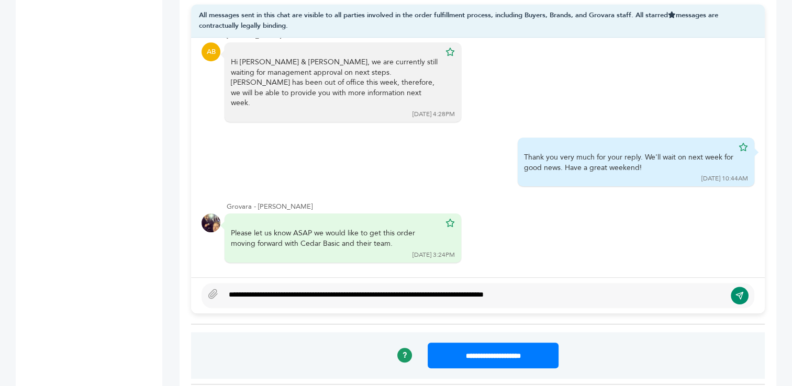
click at [738, 292] on icon "submit" at bounding box center [739, 295] width 7 height 7
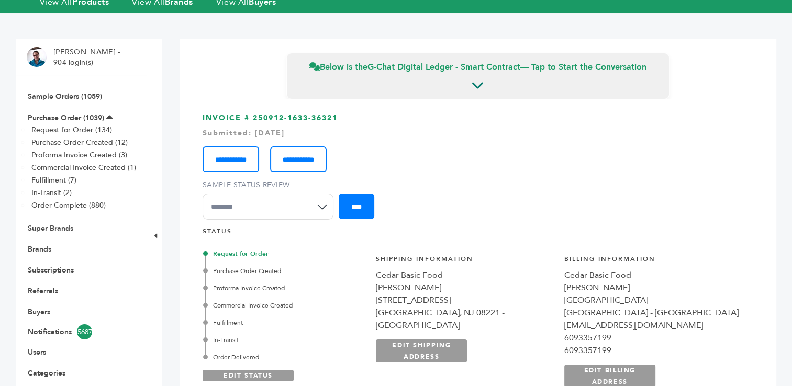
scroll to position [0, 0]
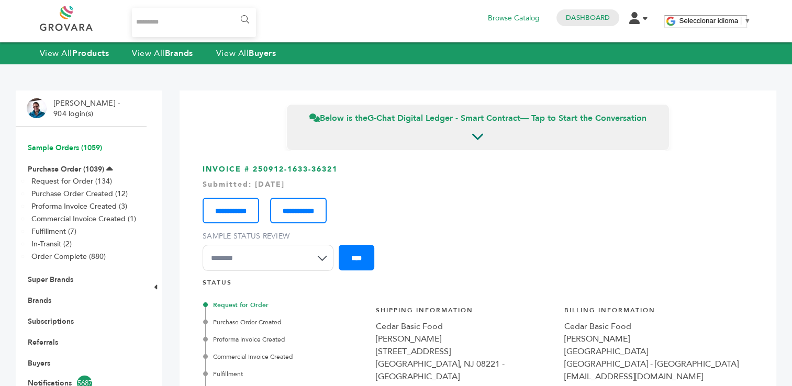
click at [43, 148] on link "Sample Orders (1059)" at bounding box center [65, 148] width 74 height 10
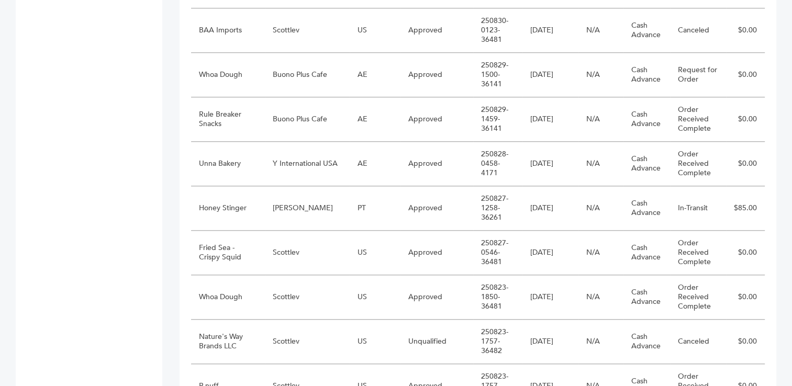
scroll to position [974, 0]
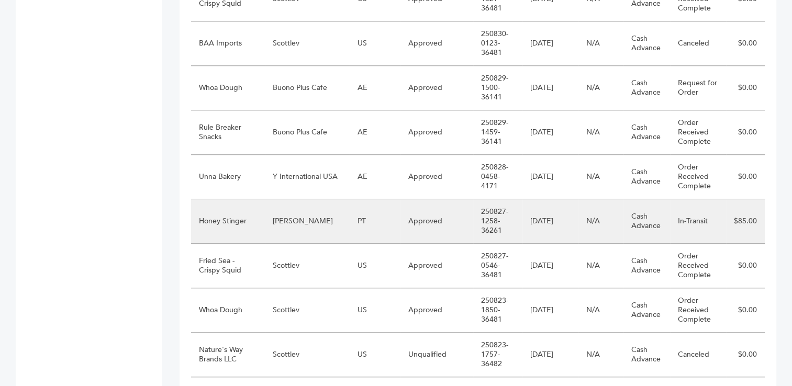
click at [247, 213] on td "Honey Stinger" at bounding box center [228, 221] width 74 height 45
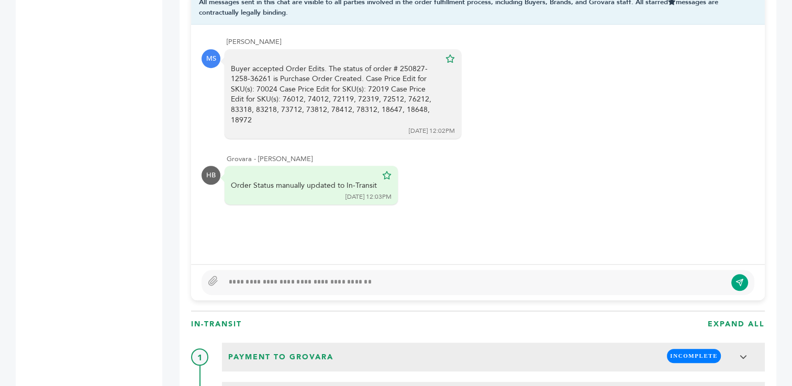
scroll to position [770, 0]
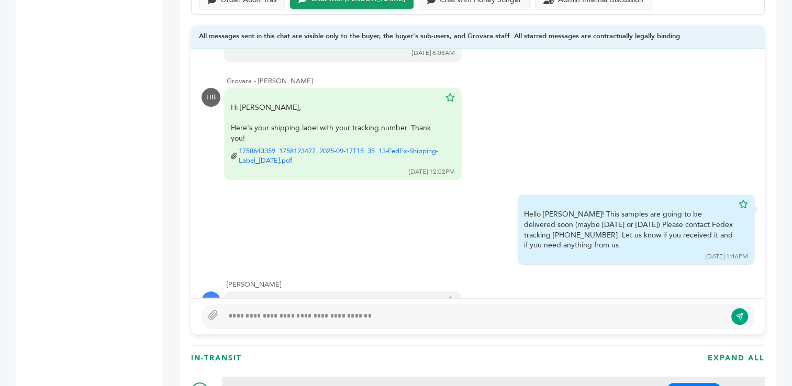
scroll to position [318, 0]
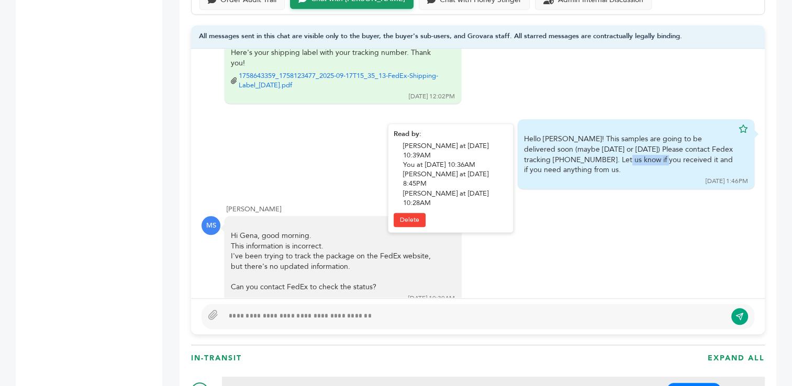
drag, startPoint x: 563, startPoint y: 146, endPoint x: 515, endPoint y: 147, distance: 48.2
click at [518, 147] on div "Hello Marcio! This samples are going to be delivered soon (maybe today or tomor…" at bounding box center [636, 153] width 237 height 69
copy div "884449565637"
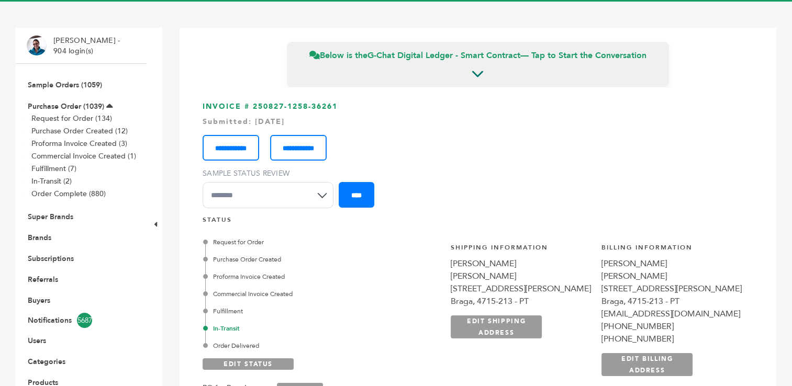
scroll to position [32, 0]
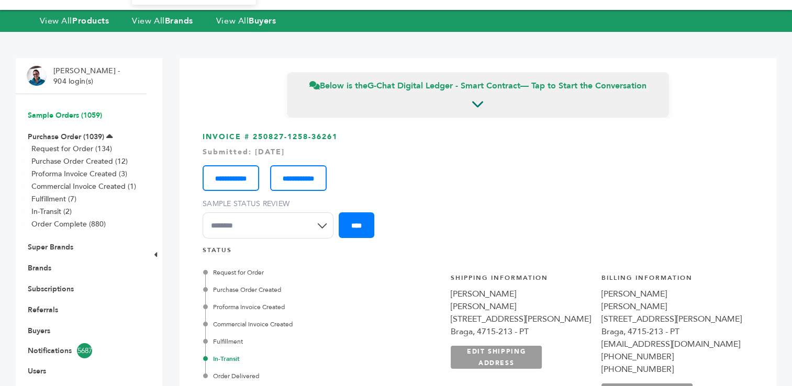
click at [66, 112] on link "Sample Orders (1059)" at bounding box center [65, 115] width 74 height 10
